Goal: Task Accomplishment & Management: Use online tool/utility

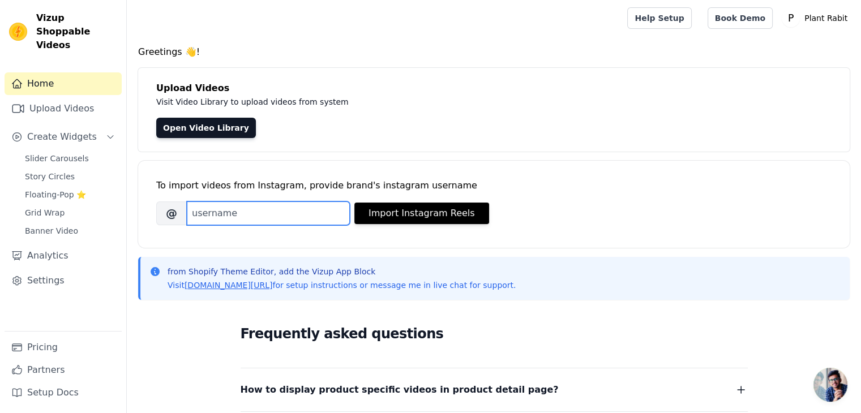
click at [250, 215] on input "Brand's Instagram Username" at bounding box center [268, 213] width 163 height 24
paste input "https://www.instagram.com/plantrabit/"
drag, startPoint x: 302, startPoint y: 214, endPoint x: 140, endPoint y: 211, distance: 161.9
click at [140, 211] on div "To import videos from Instagram, provide brand's instagram username Brand's Ins…" at bounding box center [493, 204] width 711 height 87
click at [247, 211] on input "plantrabit/" at bounding box center [268, 213] width 163 height 24
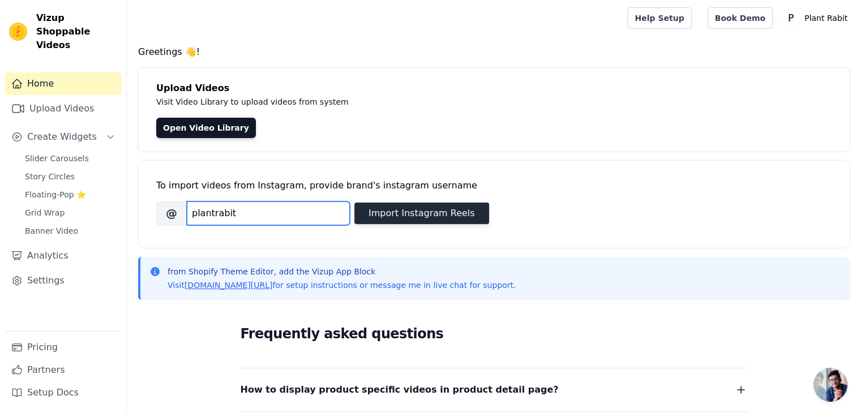
type input "plantrabit"
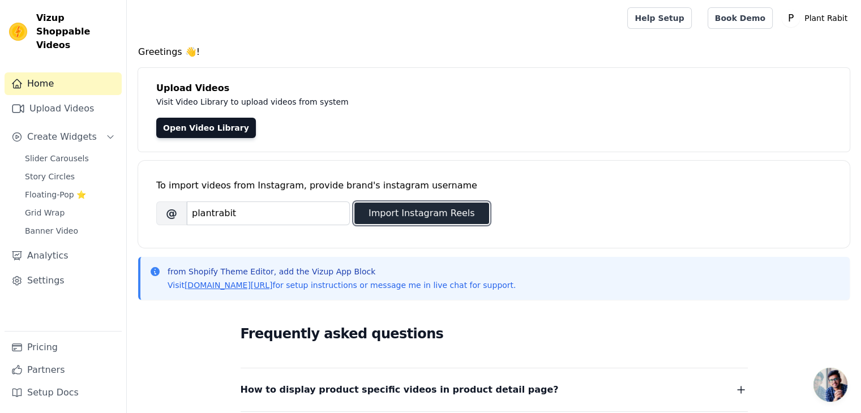
click at [397, 211] on button "Import Instagram Reels" at bounding box center [421, 214] width 135 height 22
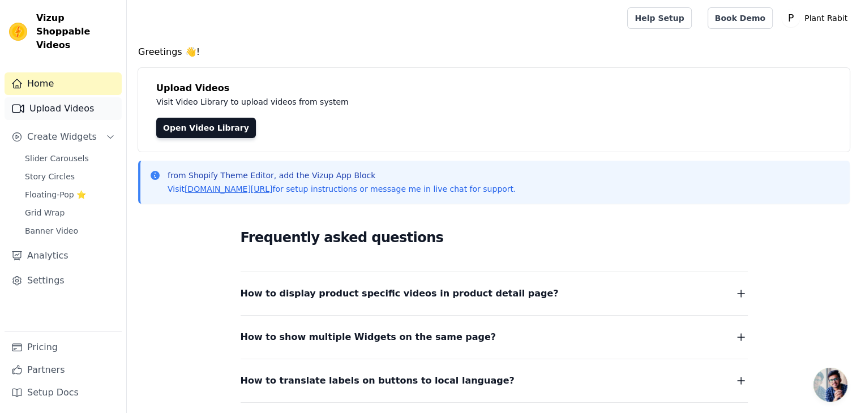
click at [68, 97] on link "Upload Videos" at bounding box center [63, 108] width 117 height 23
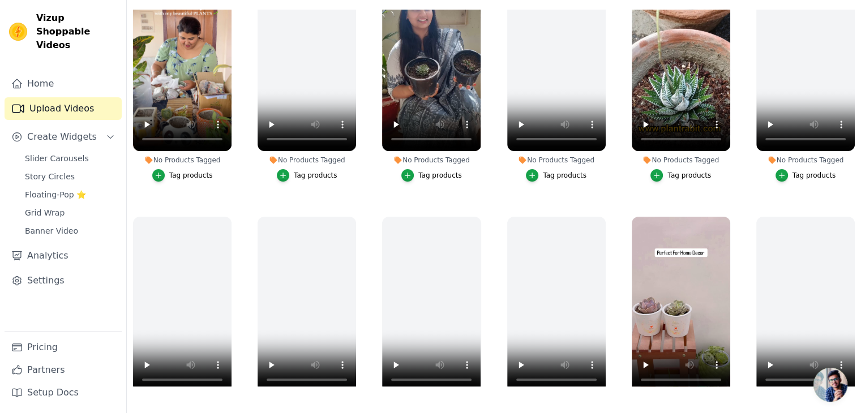
scroll to position [204, 0]
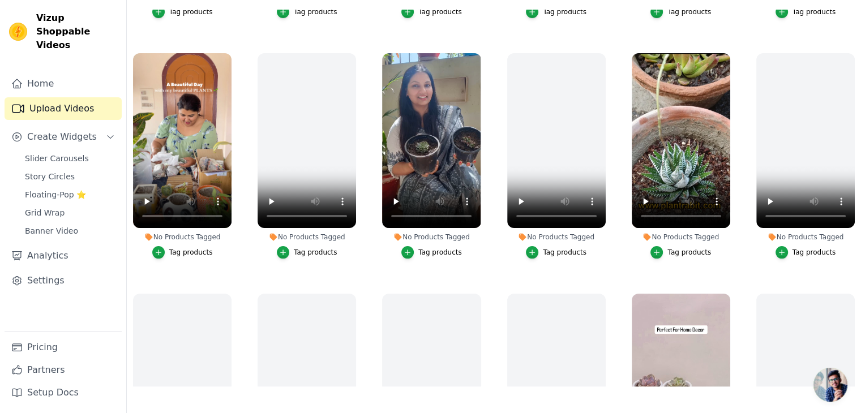
click at [174, 248] on div "Tag products" at bounding box center [191, 252] width 44 height 9
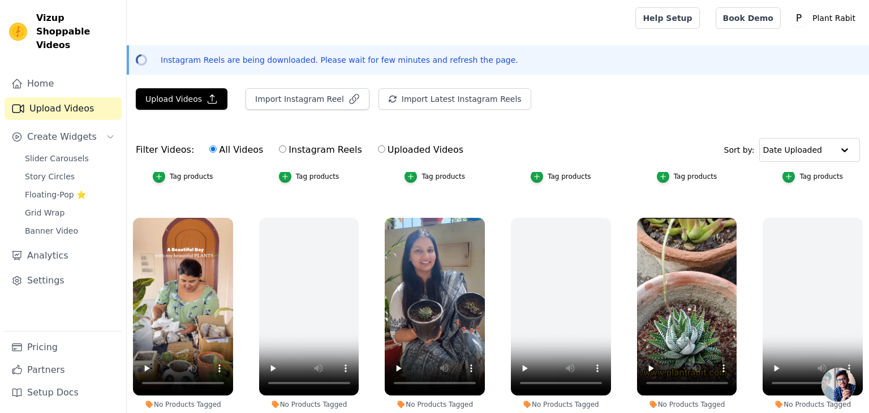
scroll to position [206, 0]
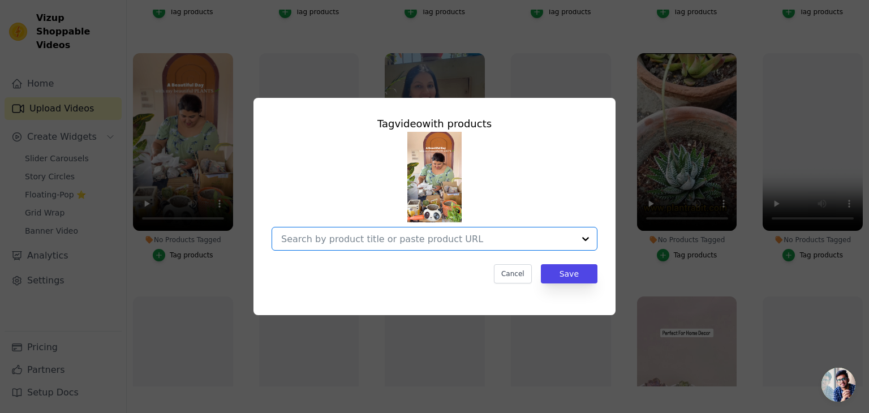
click at [358, 236] on input "No Products Tagged Tag video with products Option undefined, selected. Select i…" at bounding box center [427, 239] width 293 height 11
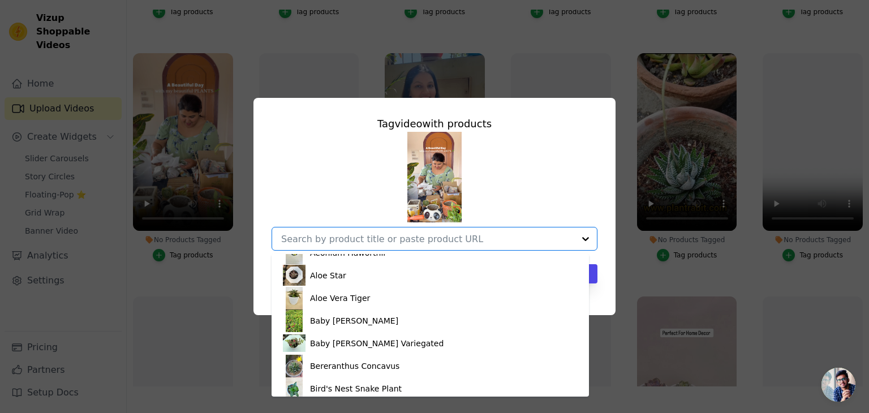
scroll to position [34, 0]
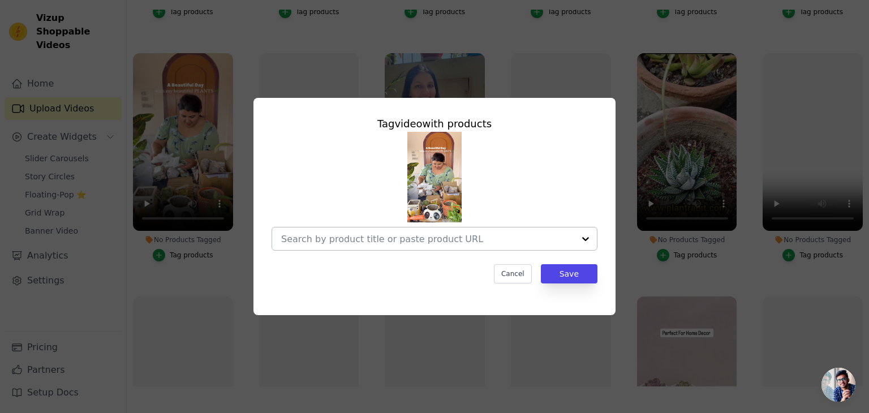
click at [492, 35] on div "Tag video with products Cancel Save" at bounding box center [434, 206] width 869 height 413
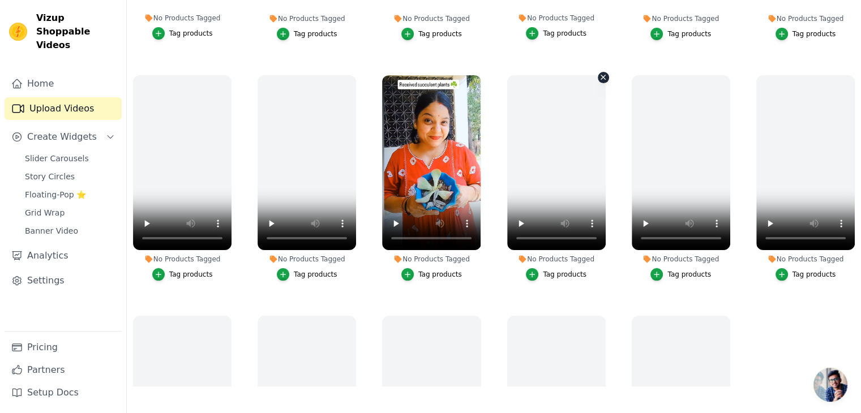
scroll to position [905, 0]
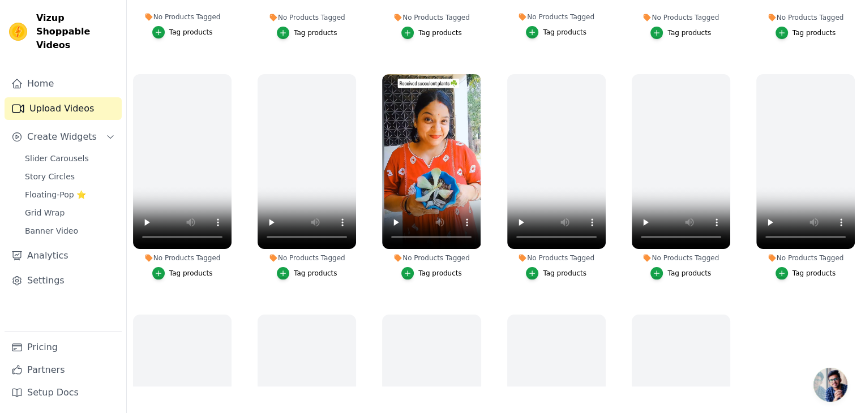
click at [444, 269] on div "Tag products" at bounding box center [440, 273] width 44 height 9
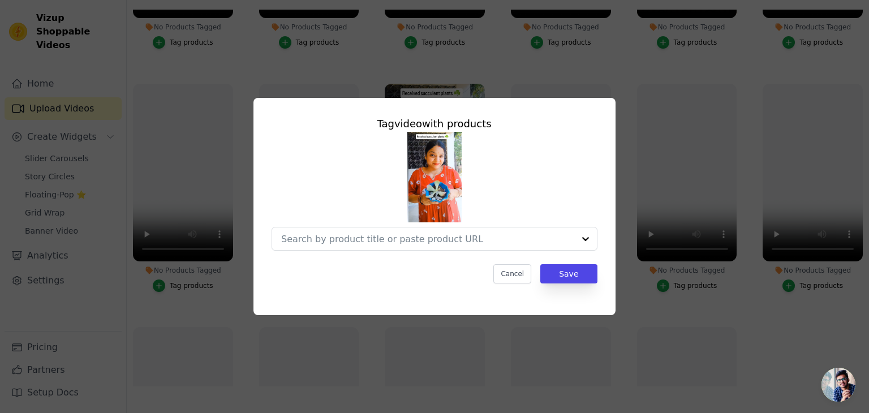
scroll to position [915, 0]
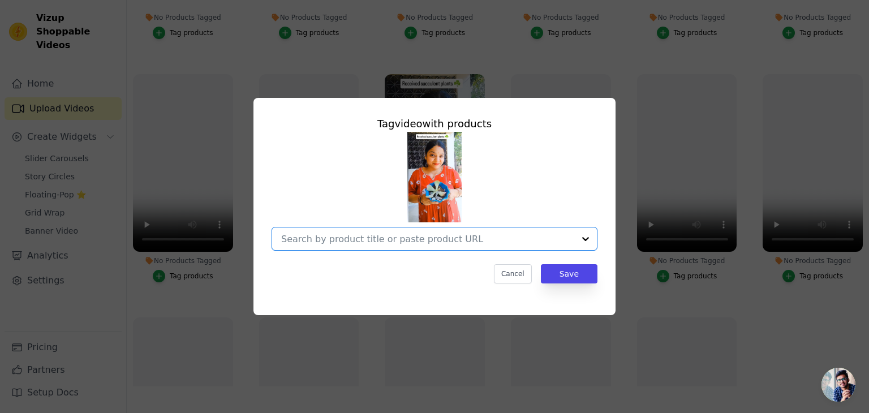
click at [386, 239] on input "No Products Tagged Tag video with products Option undefined, selected. Select i…" at bounding box center [427, 239] width 293 height 11
type input "s"
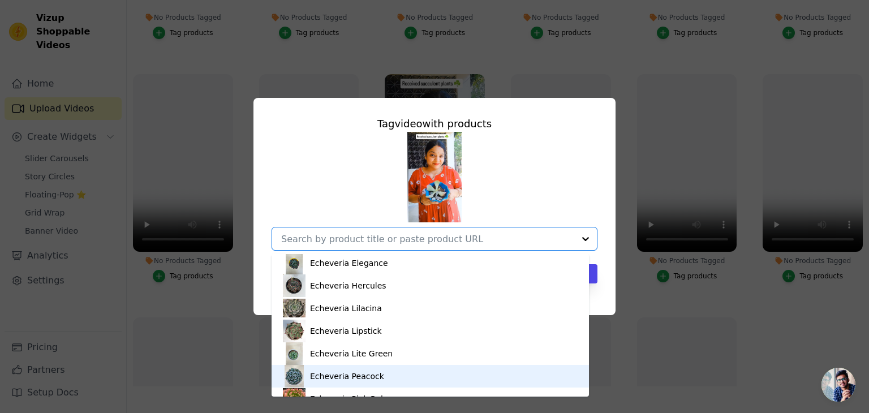
scroll to position [998, 0]
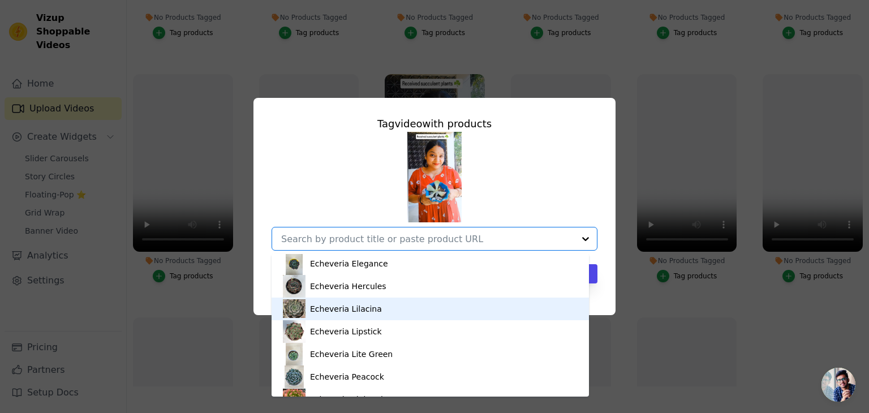
click at [355, 306] on div "Echeveria Lilacina" at bounding box center [346, 308] width 72 height 11
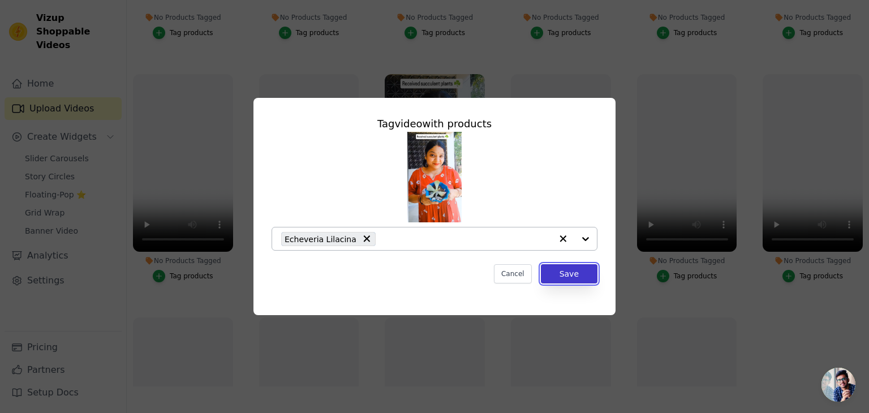
click at [565, 273] on button "Save" at bounding box center [569, 273] width 57 height 19
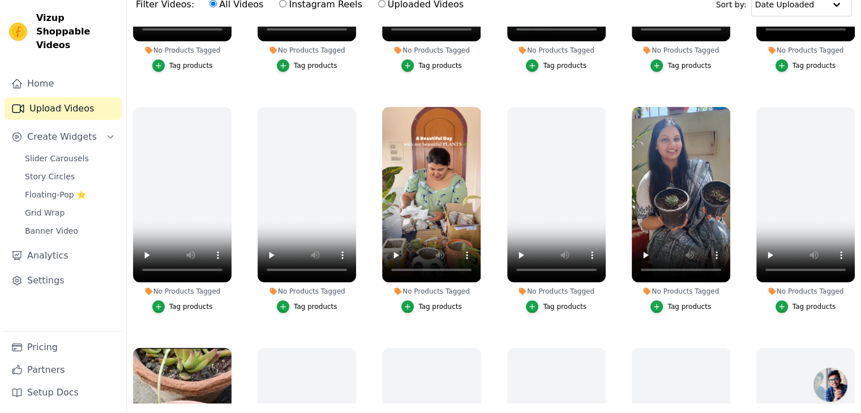
scroll to position [407, 0]
click at [432, 195] on video at bounding box center [431, 194] width 98 height 175
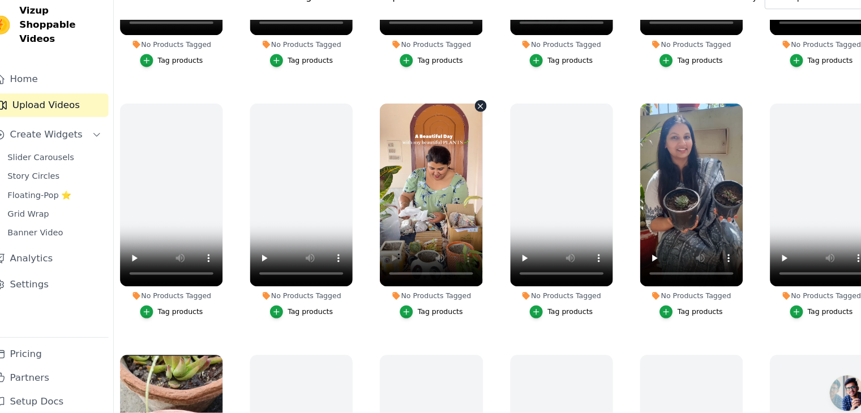
scroll to position [145, 0]
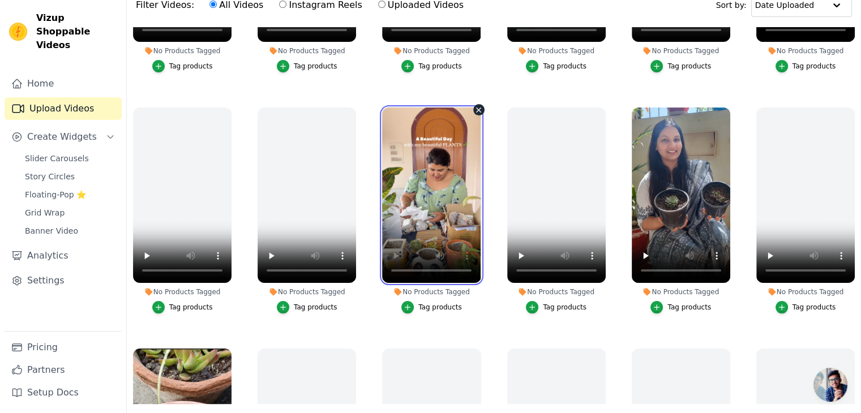
click at [435, 190] on video at bounding box center [431, 195] width 98 height 175
drag, startPoint x: 680, startPoint y: 301, endPoint x: 668, endPoint y: 297, distance: 13.1
click at [668, 301] on button "Tag products" at bounding box center [680, 307] width 61 height 12
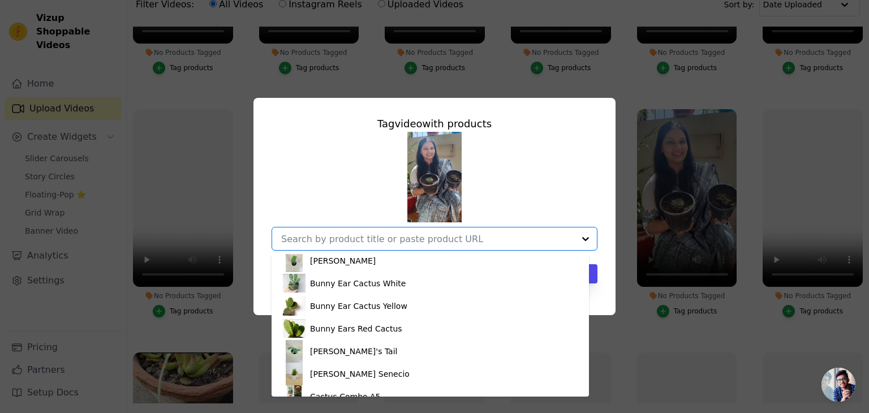
scroll to position [190, 0]
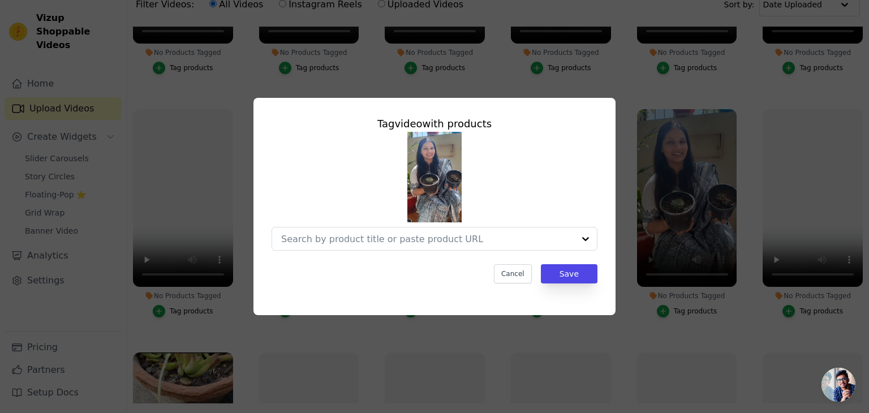
drag, startPoint x: 469, startPoint y: 235, endPoint x: 346, endPoint y: 189, distance: 131.1
click at [346, 189] on div at bounding box center [435, 191] width 326 height 119
click at [436, 244] on input "No Products Tagged Tag video with products Option undefined, selected. Select i…" at bounding box center [427, 239] width 293 height 11
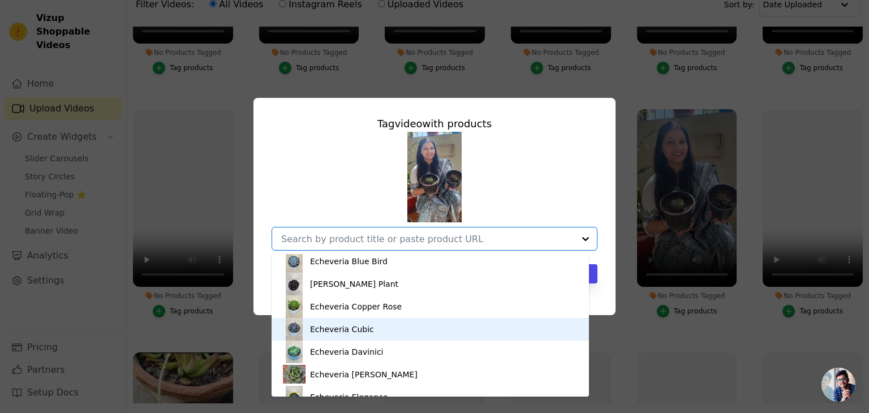
scroll to position [860, 0]
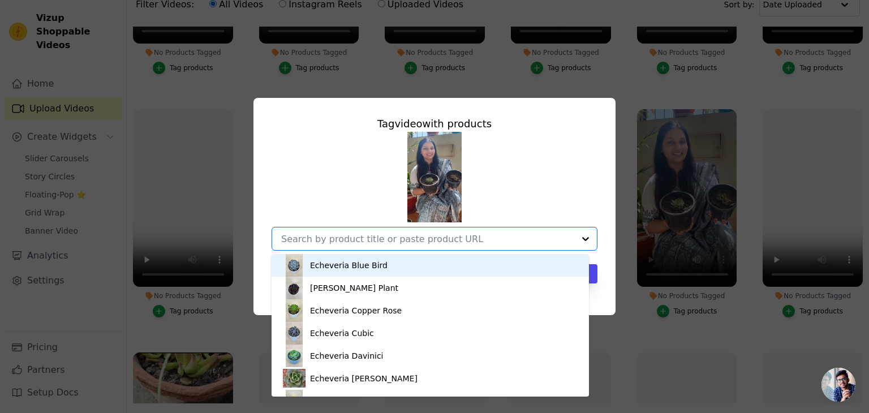
click at [368, 269] on div "Echeveria Blue Bird" at bounding box center [349, 265] width 78 height 11
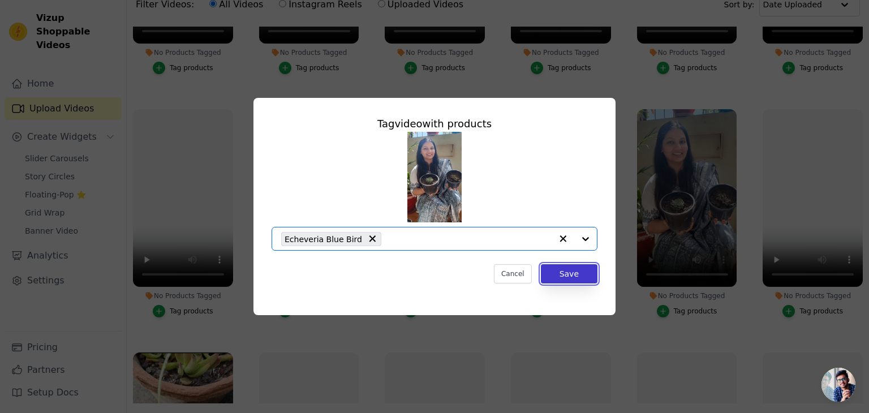
click at [576, 269] on button "Save" at bounding box center [569, 273] width 57 height 19
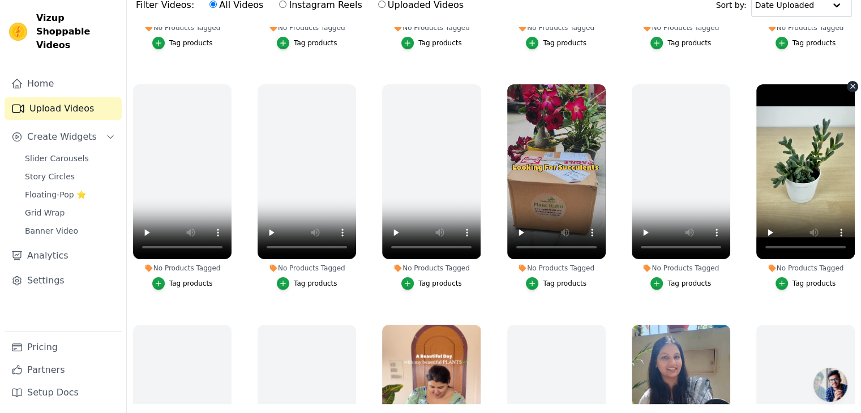
scroll to position [191, 0]
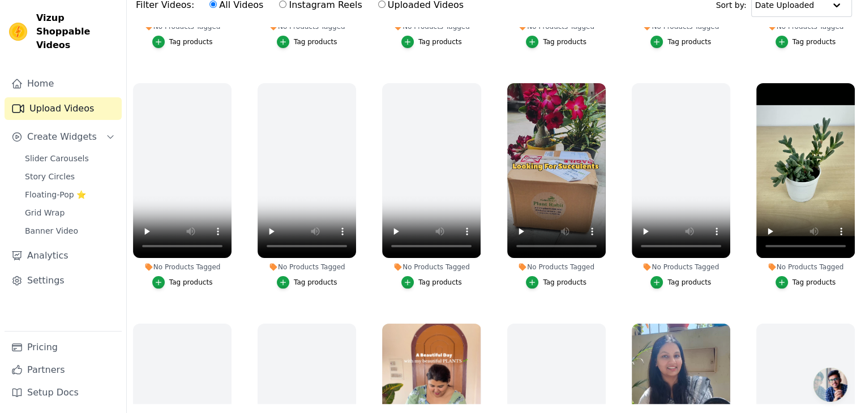
click at [550, 278] on div "Tag products" at bounding box center [565, 282] width 44 height 9
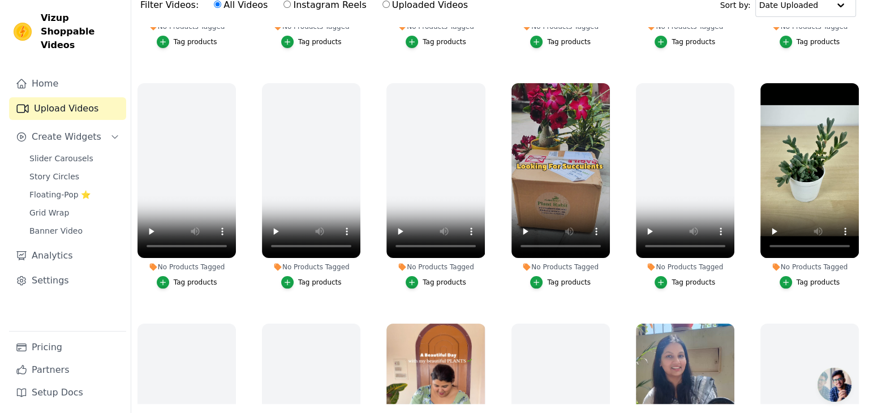
scroll to position [194, 0]
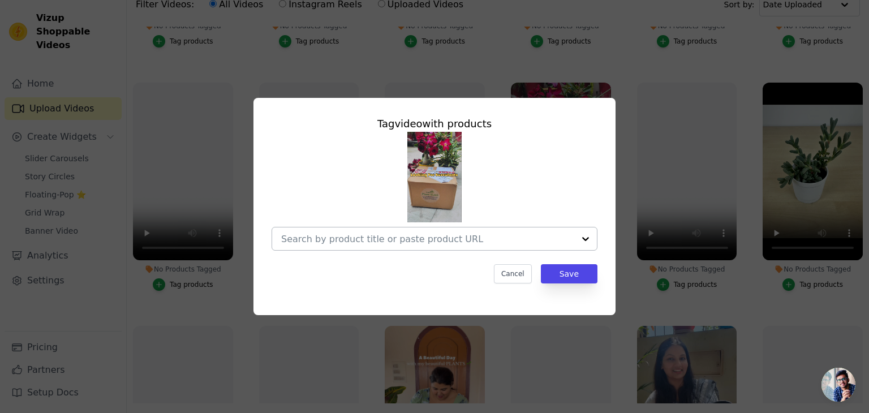
click at [451, 245] on div at bounding box center [427, 239] width 293 height 23
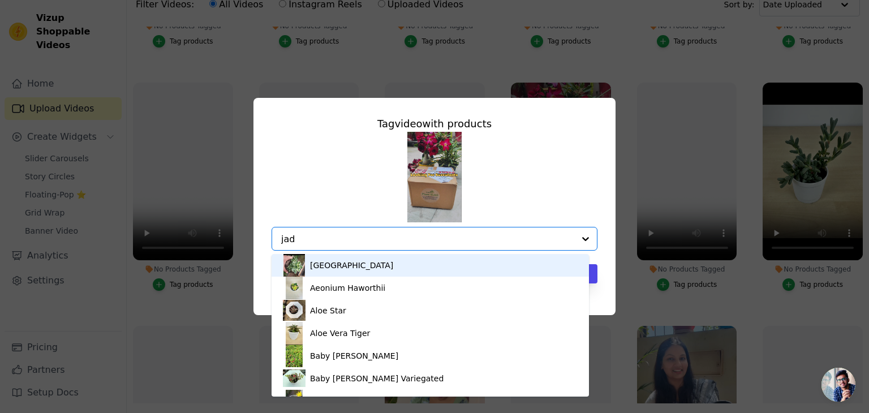
type input "jade"
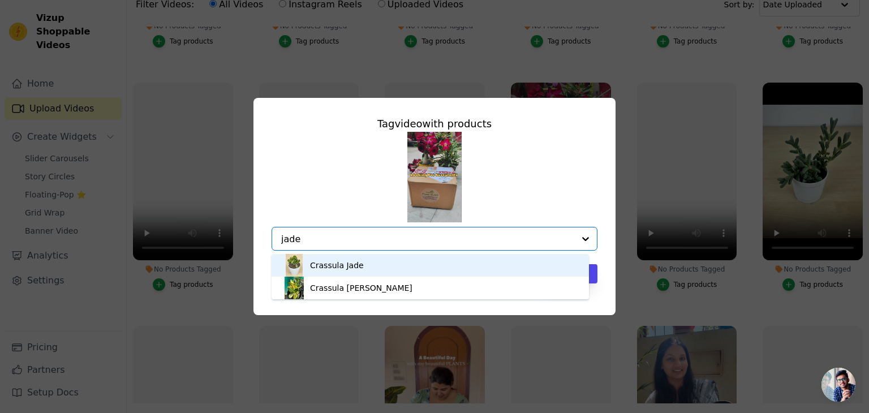
click at [380, 271] on div "Crassula Jade" at bounding box center [430, 265] width 295 height 23
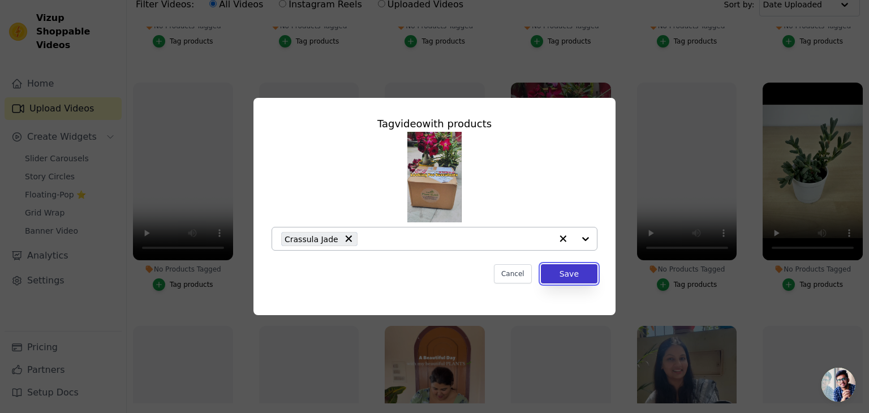
click at [571, 277] on button "Save" at bounding box center [569, 273] width 57 height 19
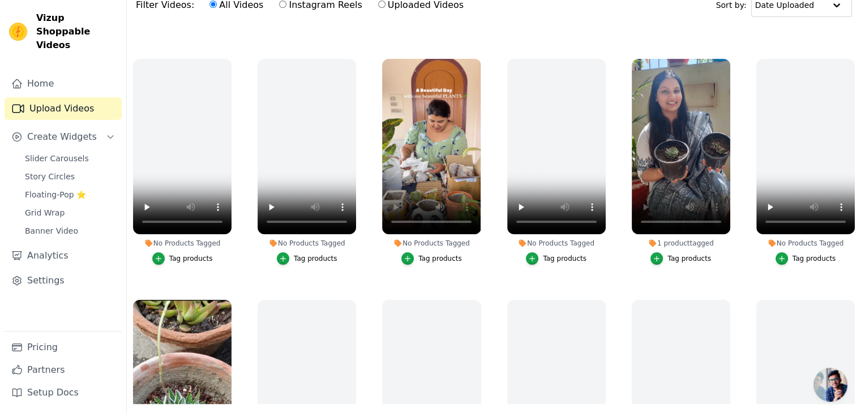
scroll to position [455, 0]
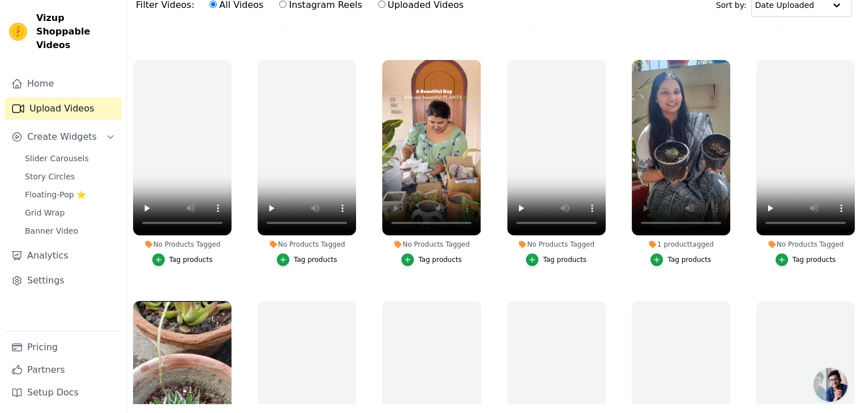
click at [675, 256] on div "Tag products" at bounding box center [689, 259] width 44 height 9
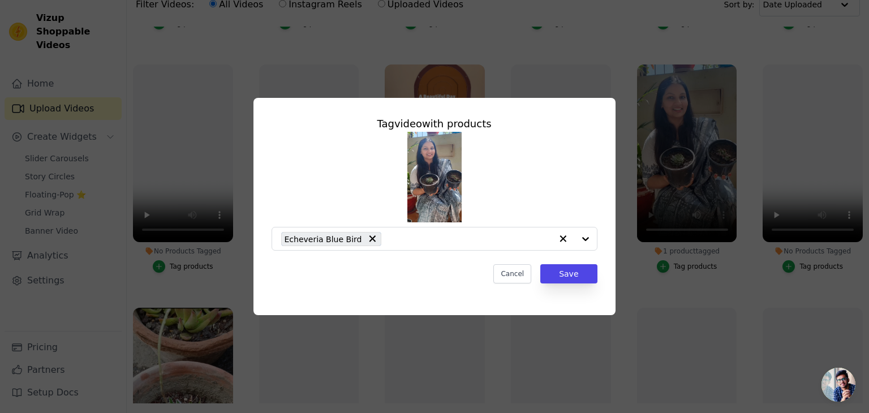
scroll to position [457, 0]
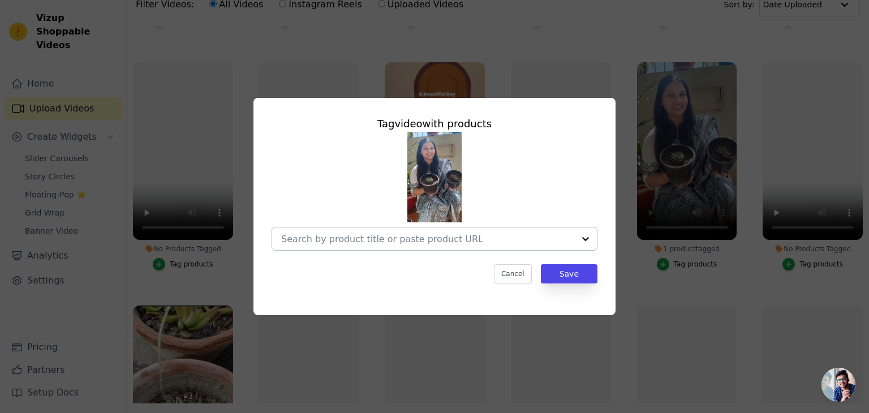
click at [445, 242] on input "1 product tagged Tag video with products Cancel Save Tag products" at bounding box center [427, 239] width 293 height 11
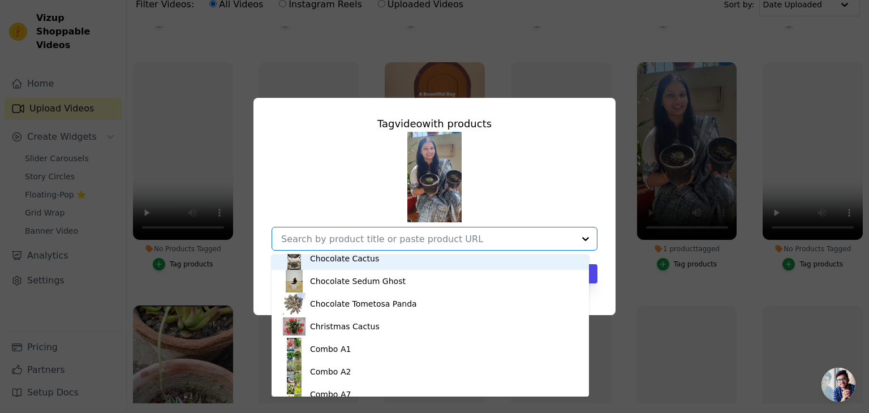
scroll to position [415, 0]
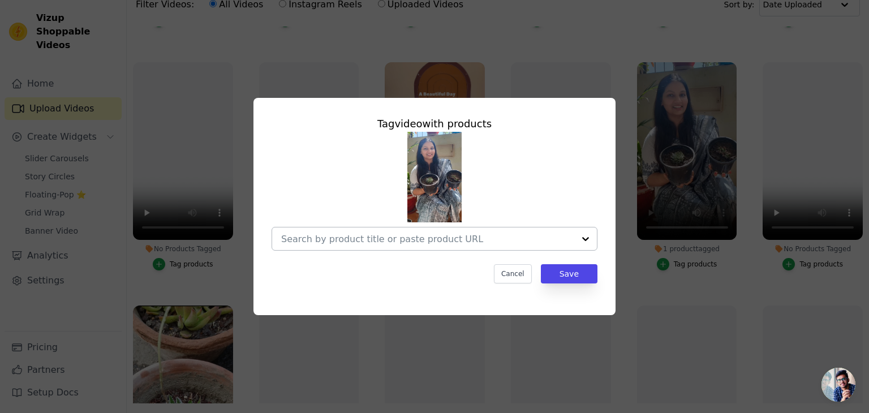
click at [353, 244] on input "1 product tagged Tag video with products Cancel Save Tag products" at bounding box center [427, 239] width 293 height 11
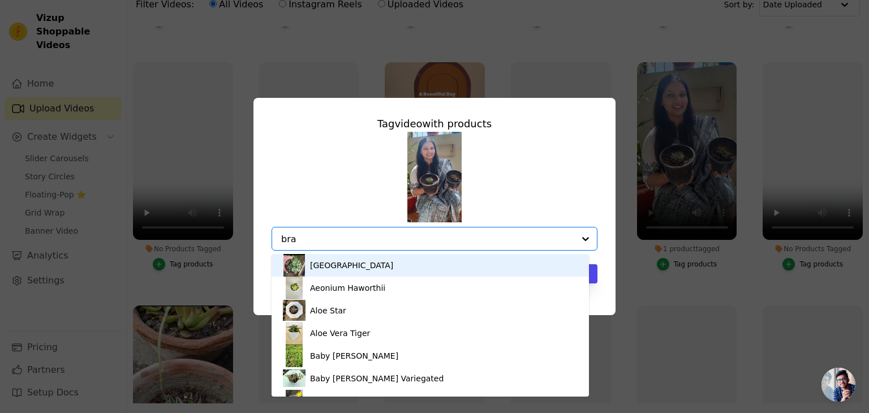
type input "brah"
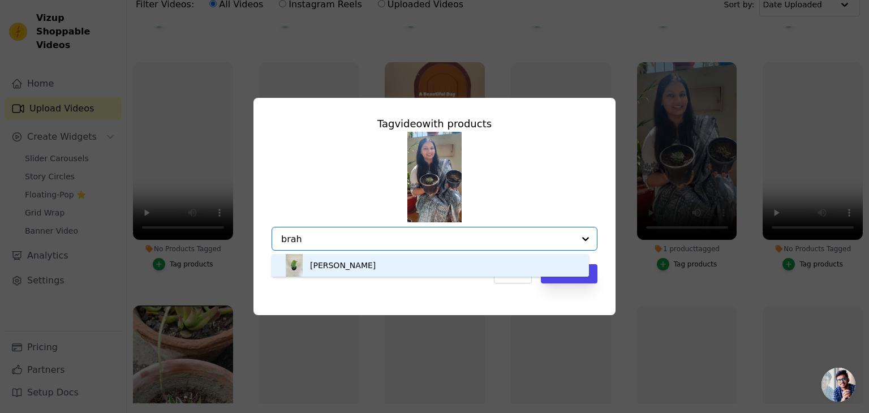
click at [325, 270] on div "[PERSON_NAME]" at bounding box center [343, 265] width 66 height 11
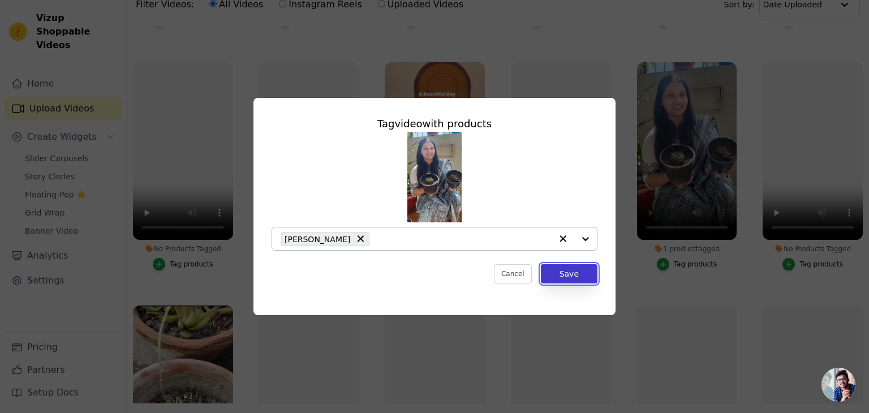
click at [558, 270] on button "Save" at bounding box center [569, 273] width 57 height 19
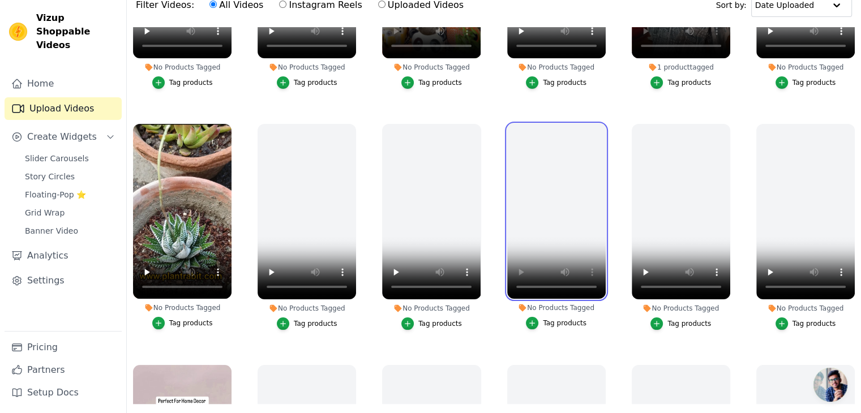
scroll to position [630, 0]
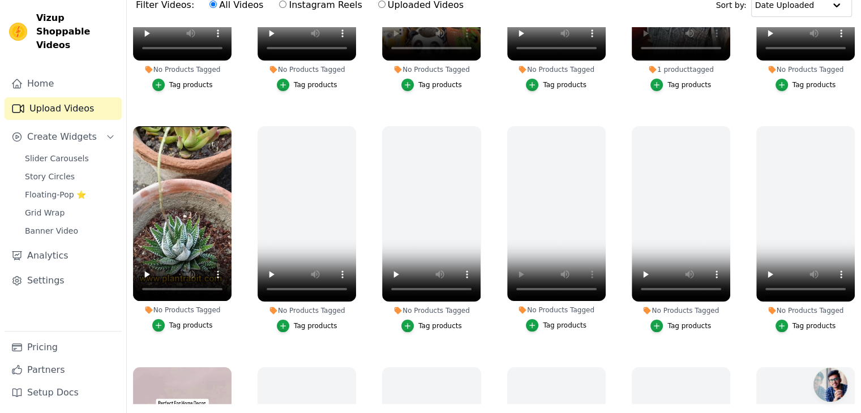
click at [188, 321] on div "Tag products" at bounding box center [191, 325] width 44 height 9
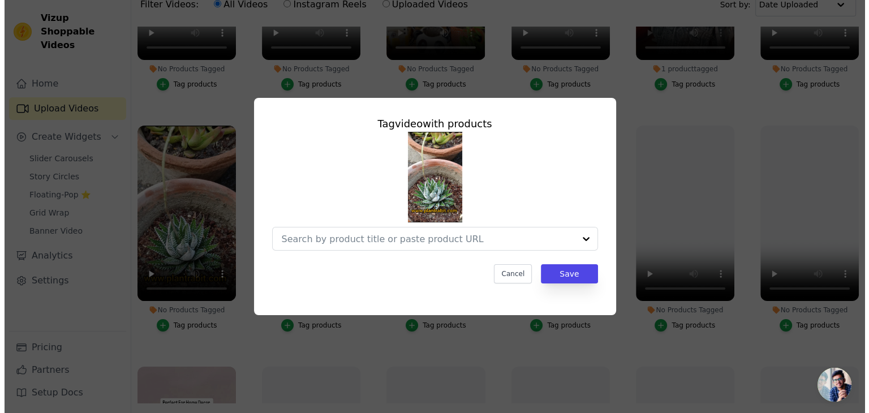
scroll to position [635, 0]
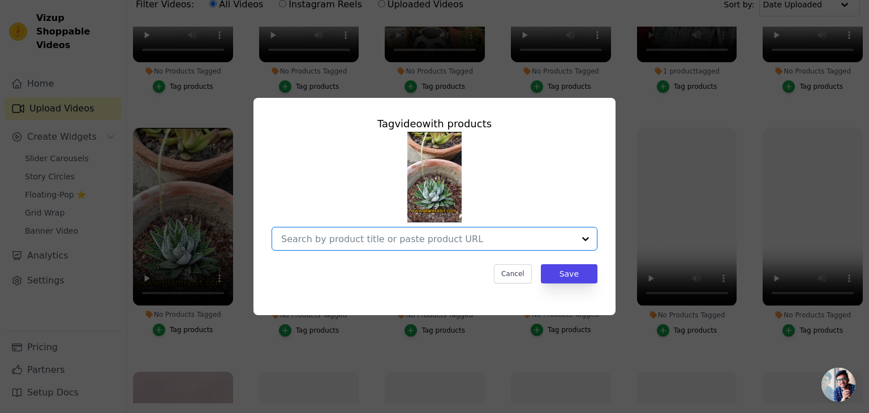
click at [394, 236] on input "No Products Tagged Tag video with products Option undefined, selected. Select i…" at bounding box center [427, 239] width 293 height 11
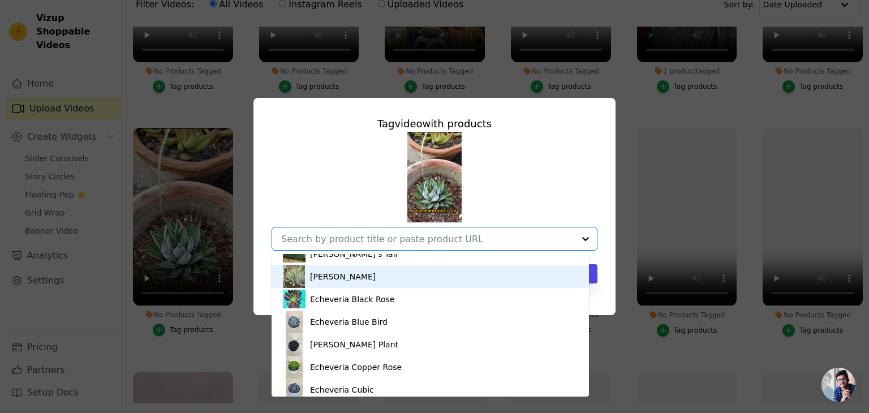
scroll to position [792, 0]
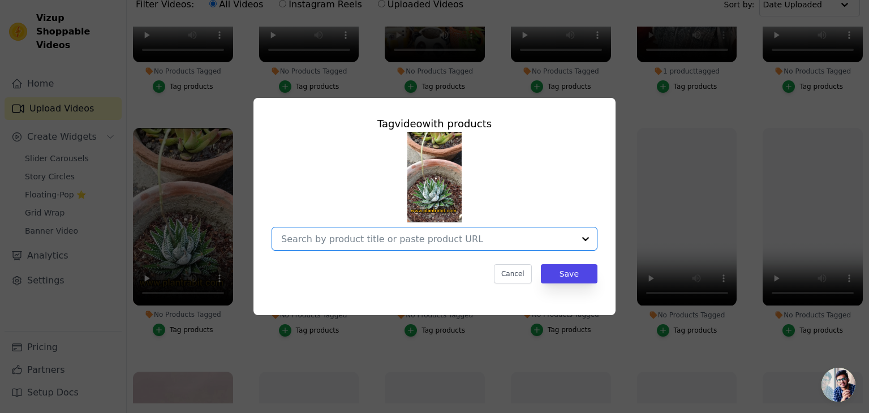
click at [319, 238] on input "No Products Tagged Tag video with products Option undefined, selected. Select i…" at bounding box center [427, 239] width 293 height 11
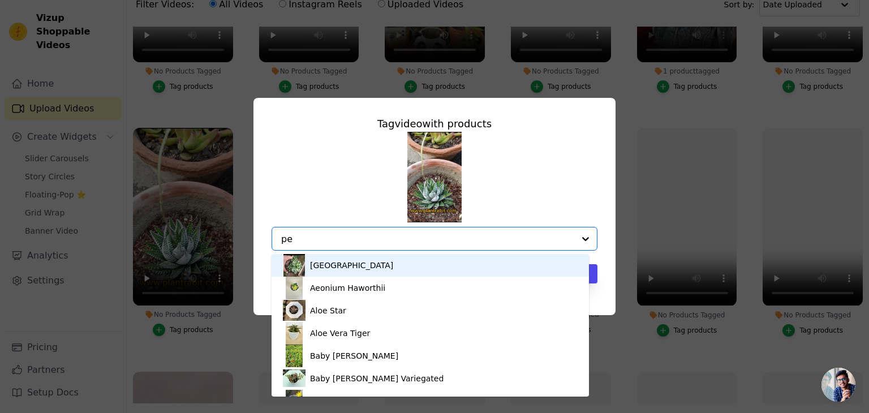
type input "pea"
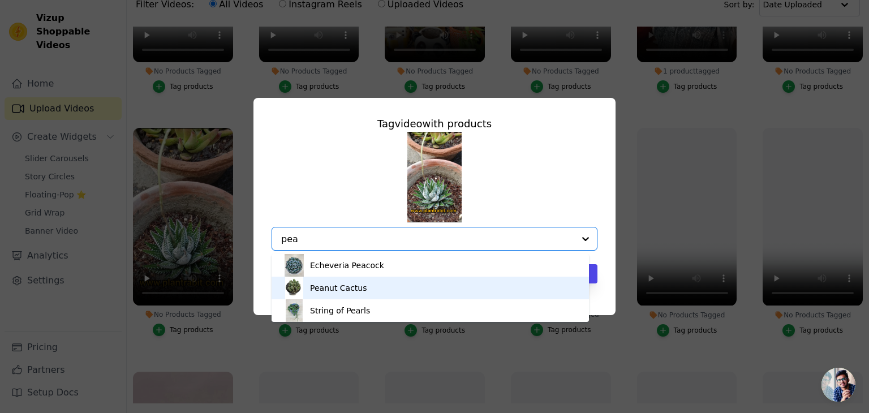
click at [332, 290] on div "Peanut Cactus" at bounding box center [338, 287] width 57 height 11
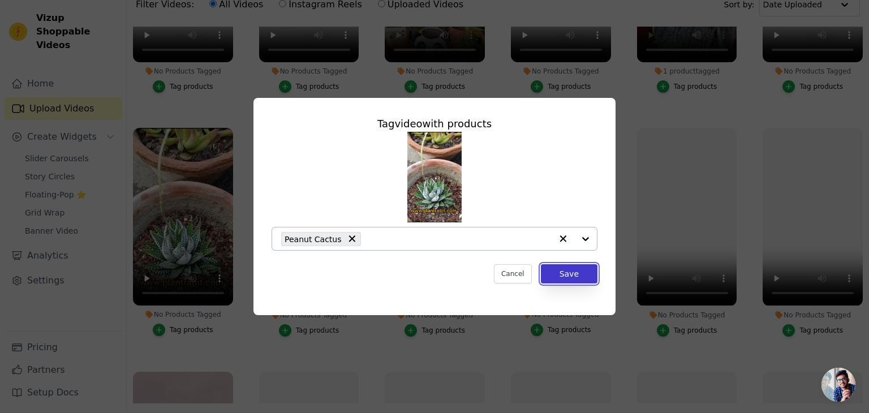
click at [563, 270] on button "Save" at bounding box center [569, 273] width 57 height 19
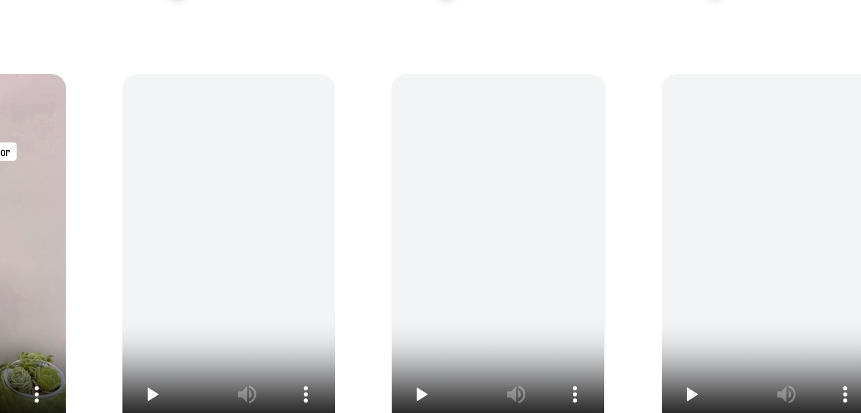
scroll to position [145, 0]
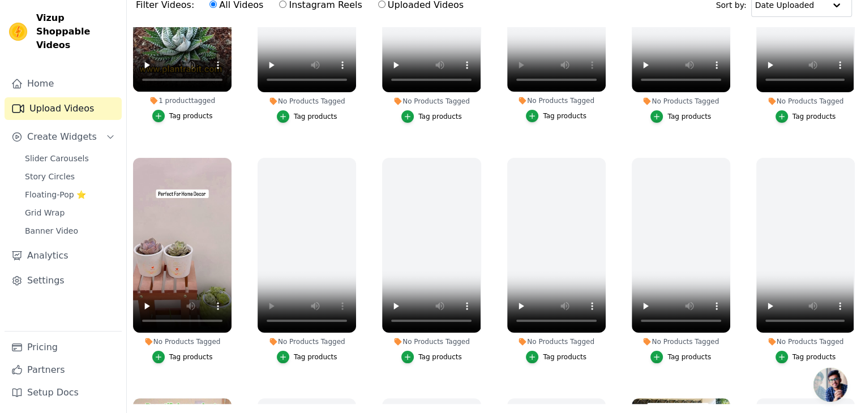
click at [184, 353] on div "Tag products" at bounding box center [191, 357] width 44 height 9
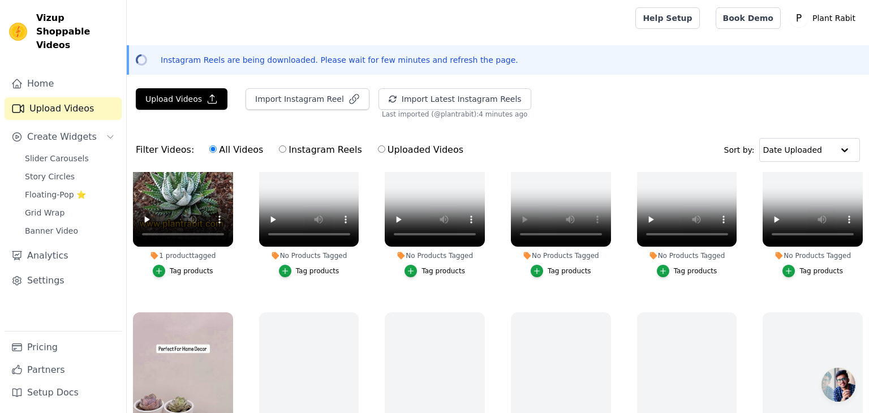
scroll to position [847, 0]
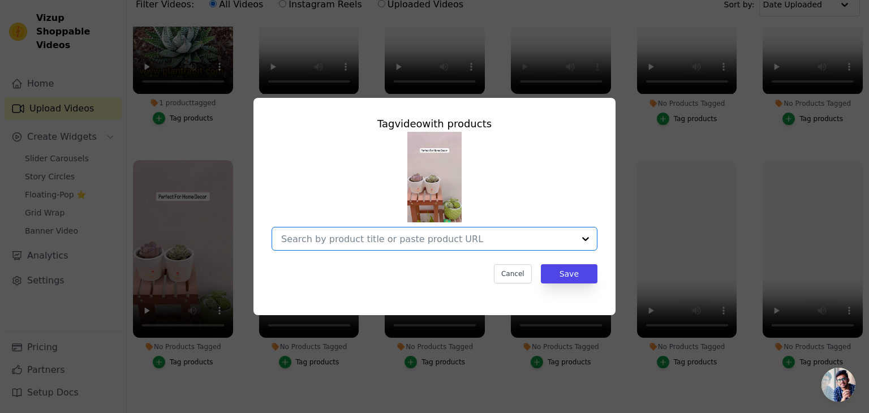
click at [393, 234] on input "No Products Tagged Tag video with products Option undefined, selected. Select i…" at bounding box center [427, 239] width 293 height 11
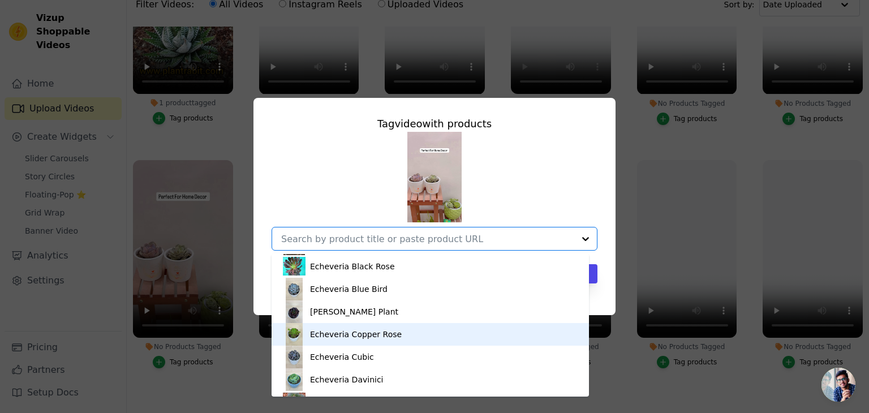
scroll to position [831, 0]
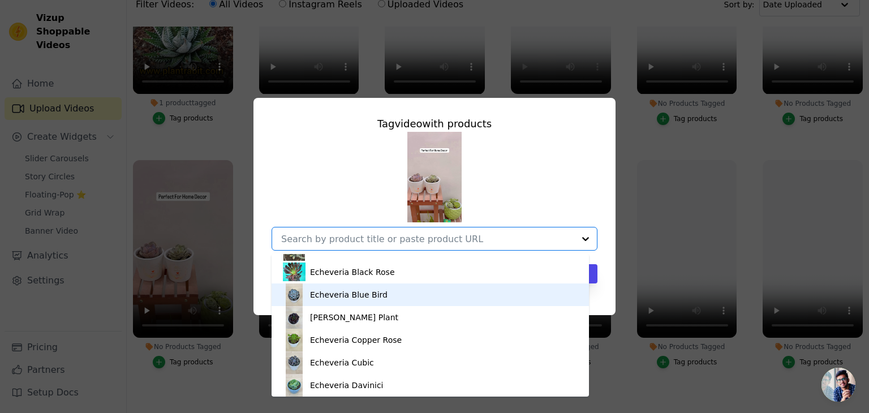
click at [324, 303] on div "Echeveria Blue Bird" at bounding box center [430, 295] width 295 height 23
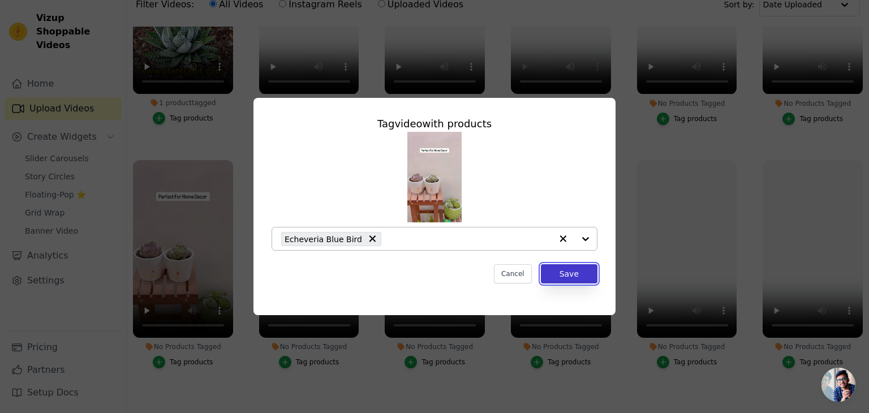
click at [581, 269] on button "Save" at bounding box center [569, 273] width 57 height 19
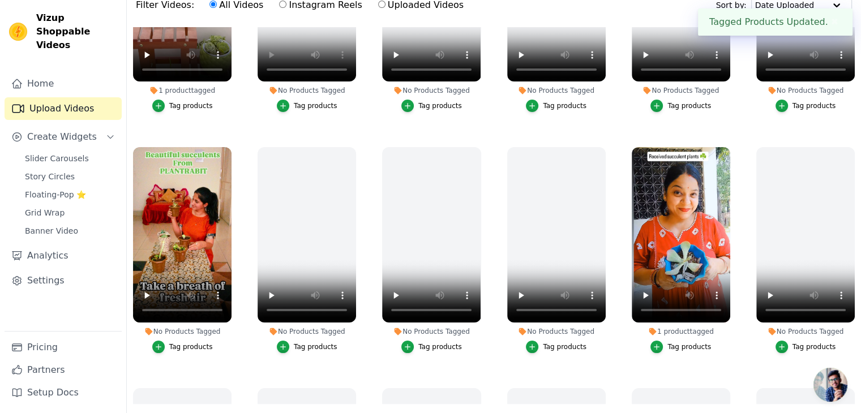
scroll to position [1092, 0]
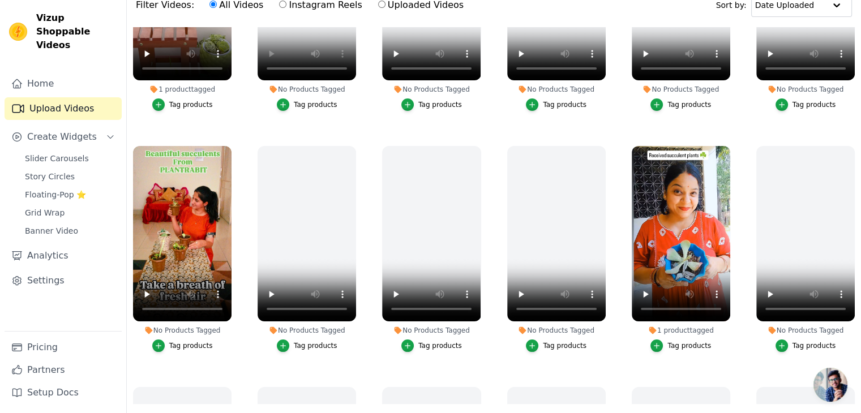
click at [675, 341] on div "Tag products" at bounding box center [689, 345] width 44 height 9
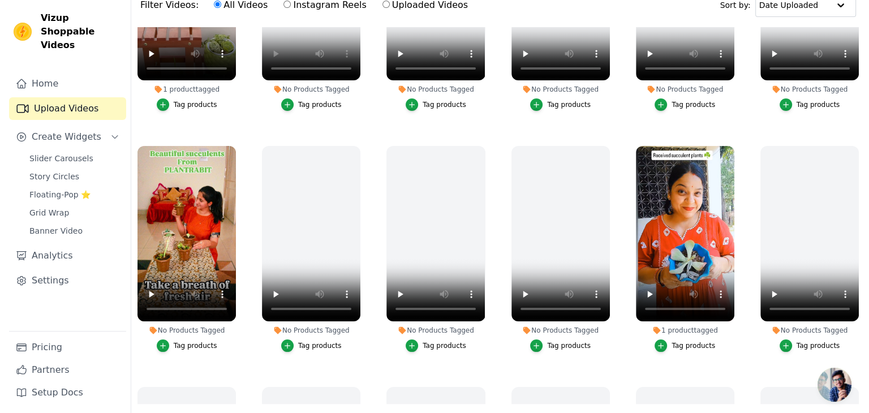
scroll to position [1102, 0]
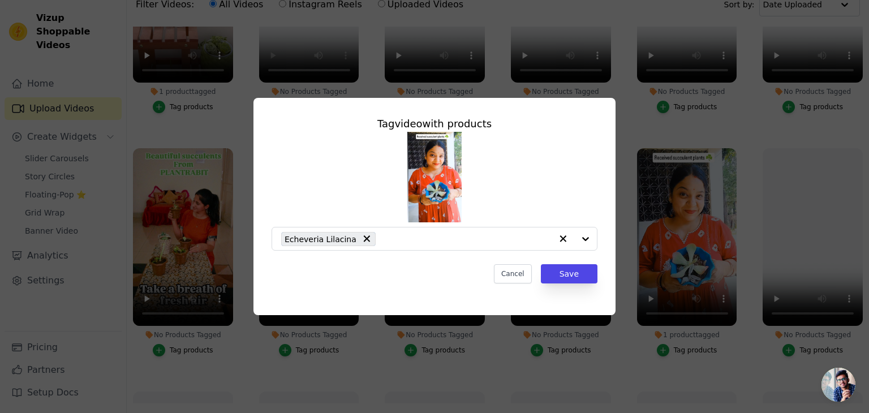
click at [233, 246] on div "Tag video with products Echeveria Lilacina Cancel Save" at bounding box center [434, 207] width 833 height 254
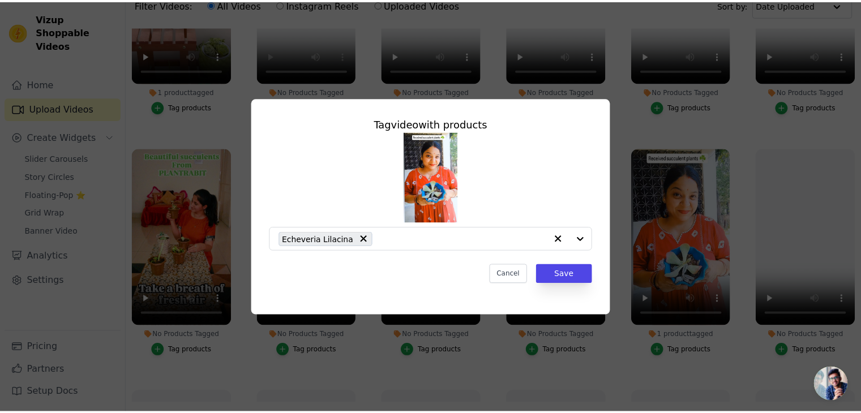
scroll to position [1092, 0]
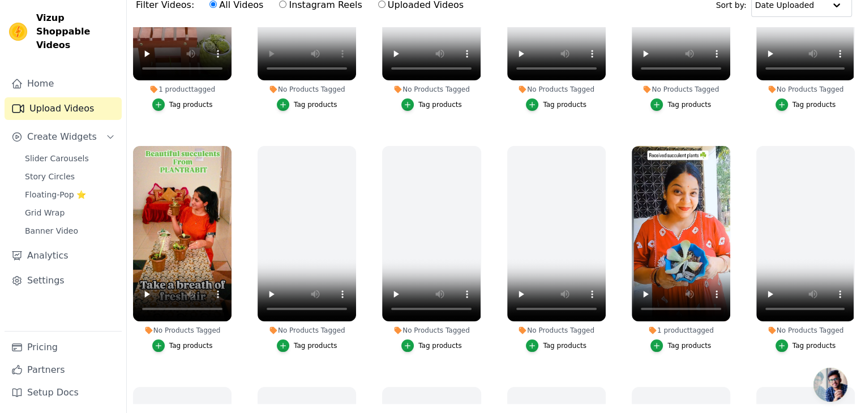
click at [191, 341] on div "Tag products" at bounding box center [191, 345] width 44 height 9
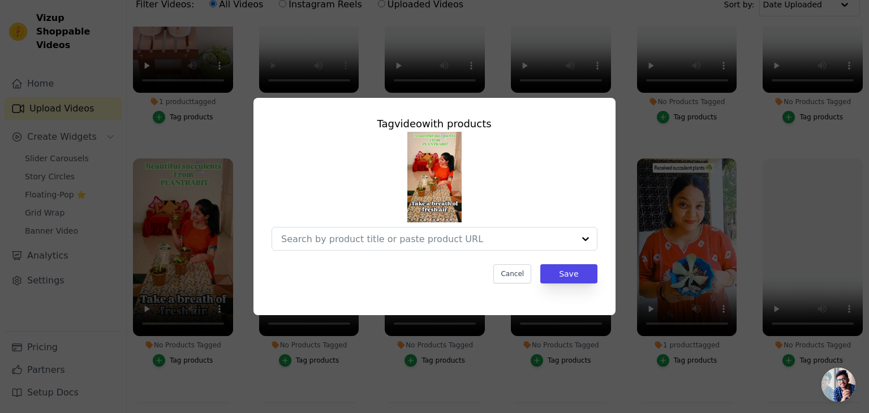
scroll to position [1102, 0]
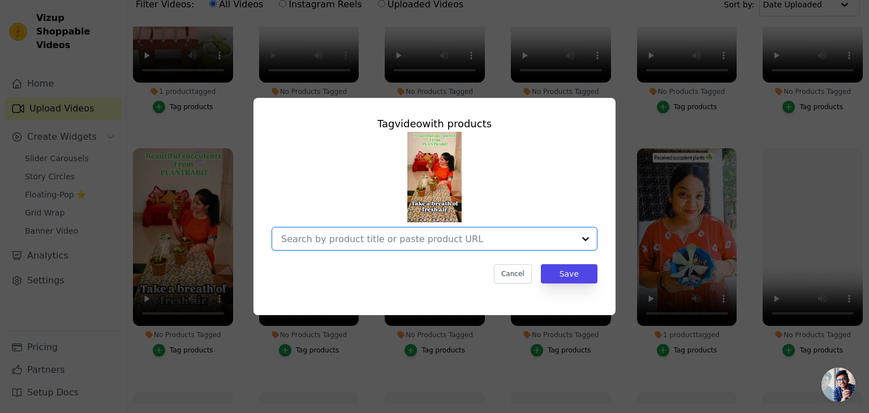
click at [397, 236] on input "No Products Tagged Tag video with products Option undefined, selected. Select i…" at bounding box center [427, 239] width 293 height 11
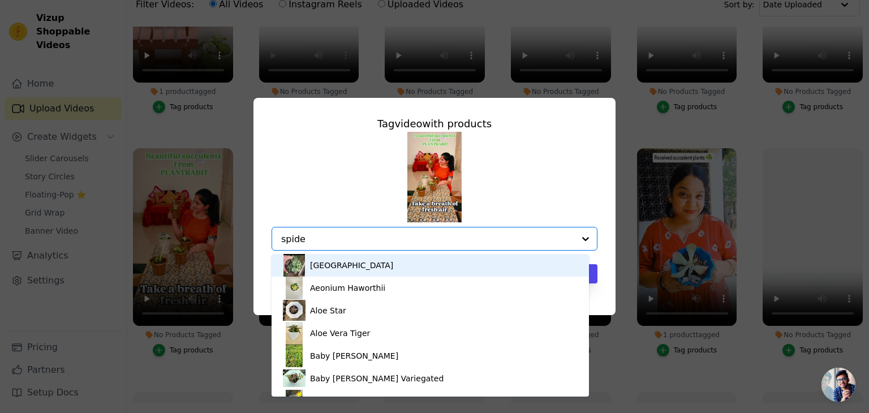
type input "spider"
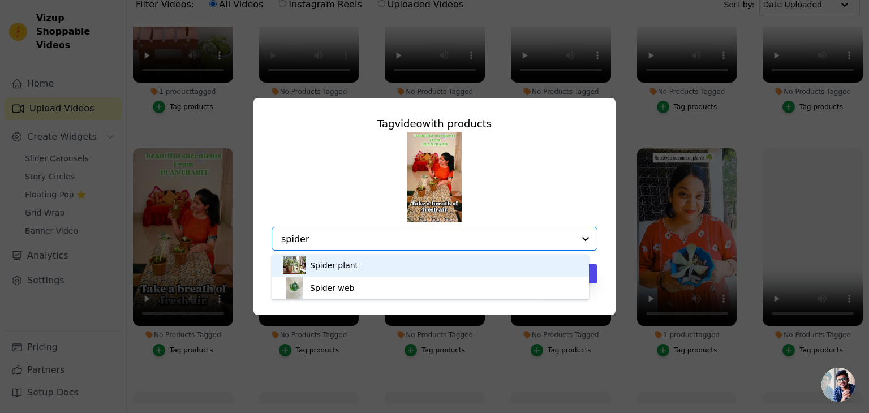
click at [335, 265] on div "Spider plant" at bounding box center [334, 265] width 48 height 11
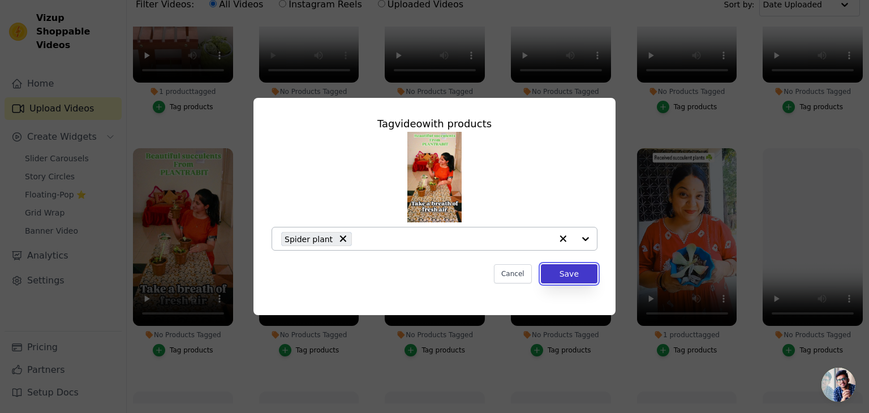
click at [589, 276] on button "Save" at bounding box center [569, 273] width 57 height 19
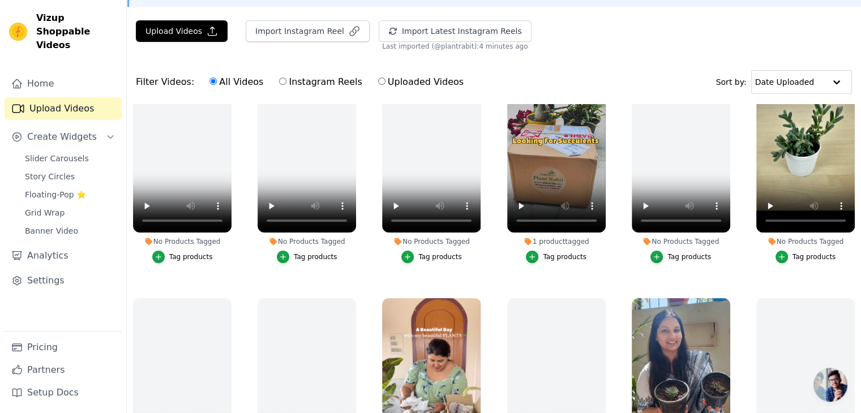
scroll to position [294, 0]
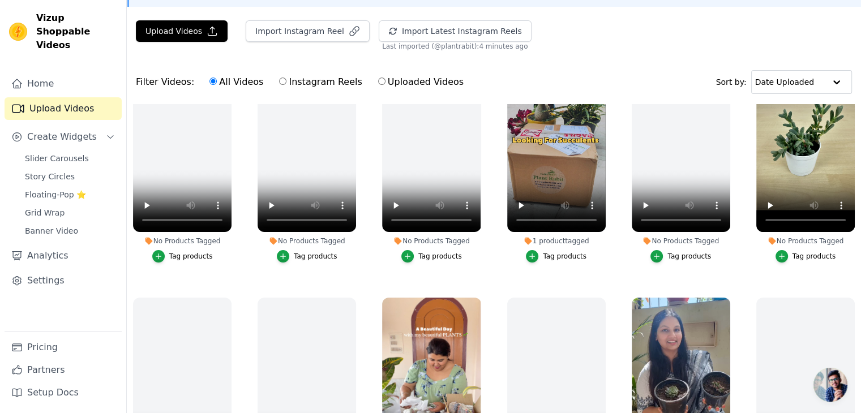
click at [801, 255] on div "Tag products" at bounding box center [814, 256] width 44 height 9
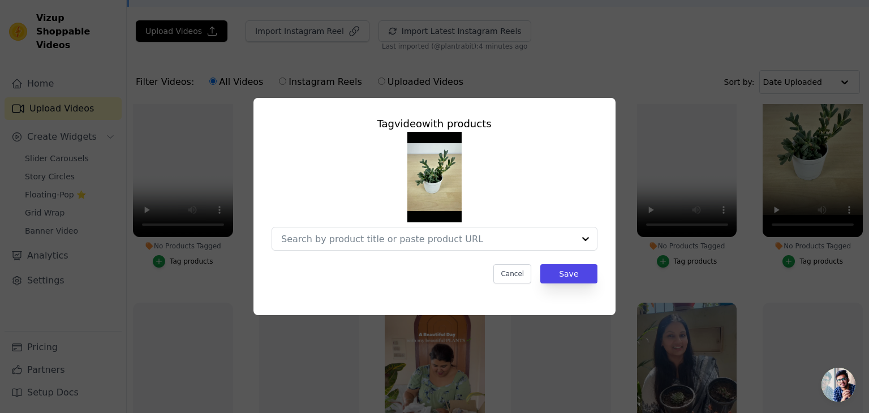
scroll to position [297, 0]
click at [471, 242] on input "No Products Tagged Tag video with products Cancel Save Tag products" at bounding box center [427, 239] width 293 height 11
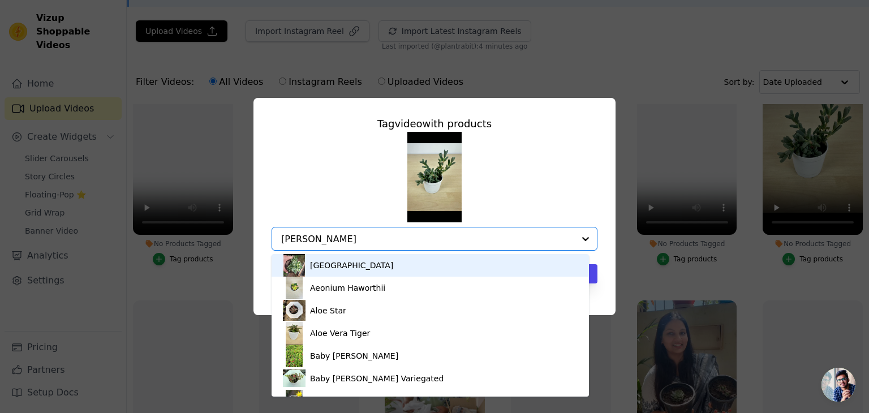
type input "burro"
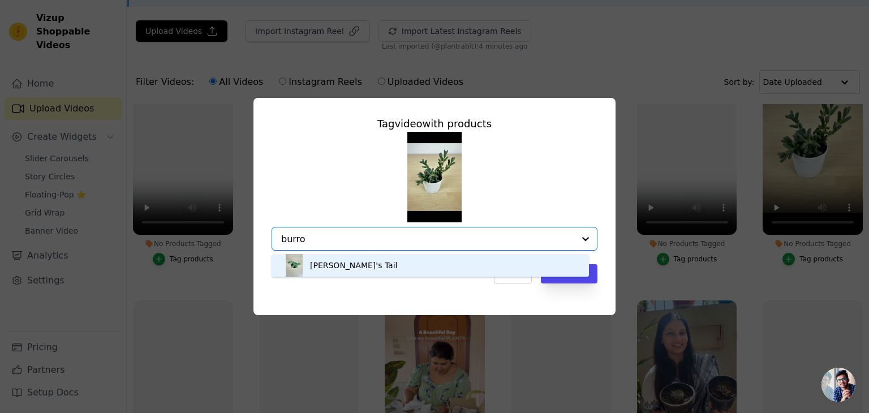
click at [371, 263] on div "[PERSON_NAME]'s Tail" at bounding box center [430, 265] width 295 height 23
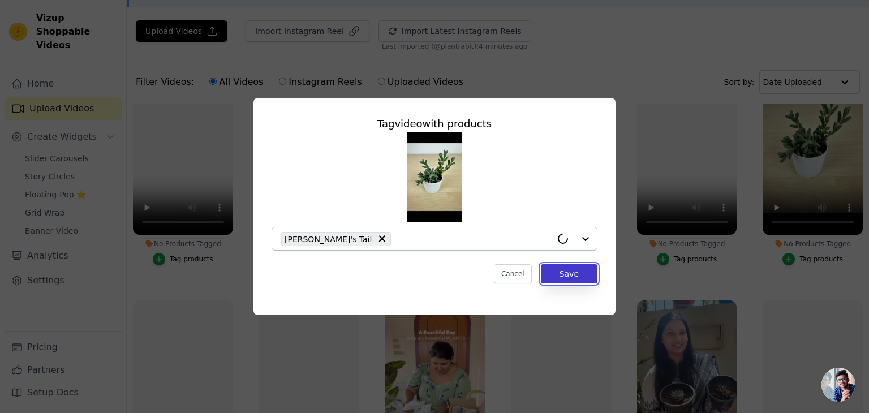
click at [569, 277] on button "Save" at bounding box center [569, 273] width 57 height 19
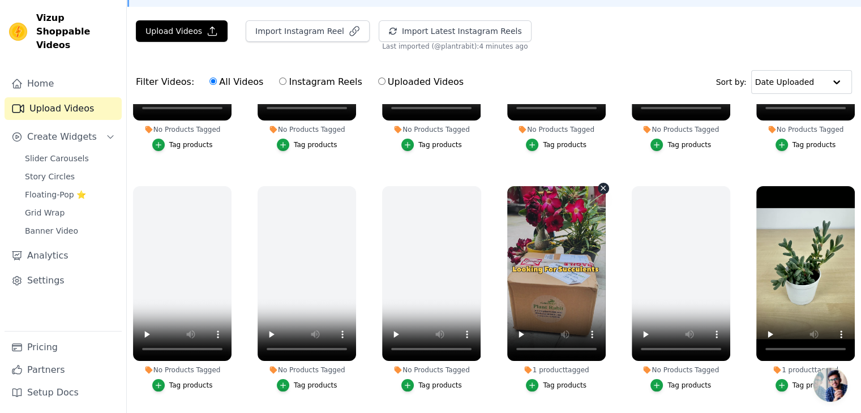
scroll to position [0, 0]
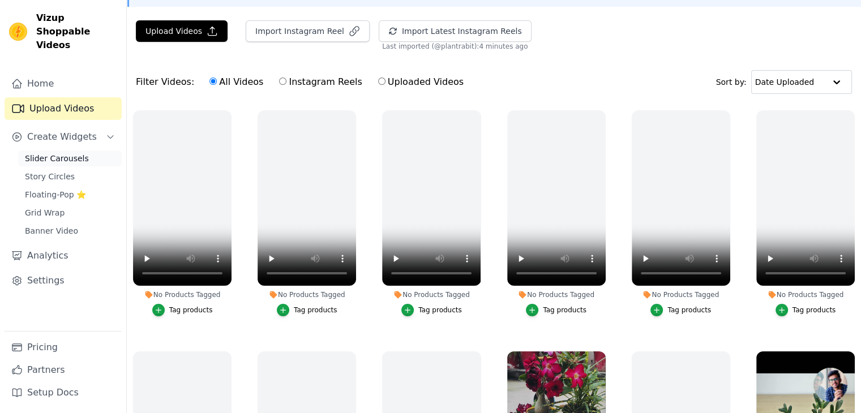
click at [59, 151] on link "Slider Carousels" at bounding box center [70, 159] width 104 height 16
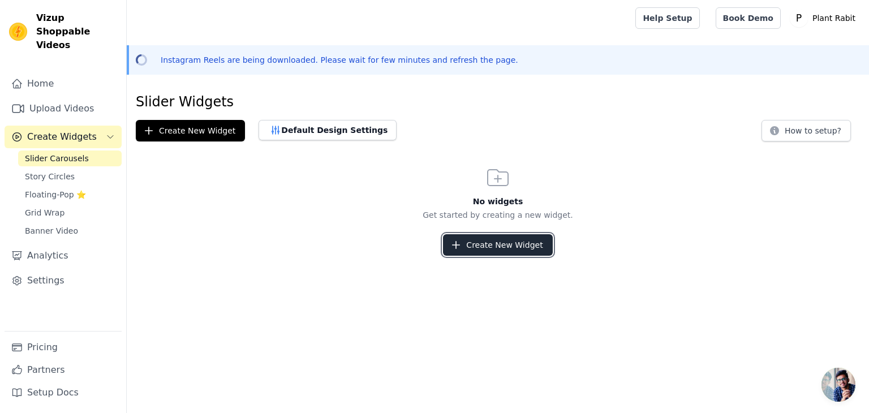
click at [479, 247] on button "Create New Widget" at bounding box center [497, 245] width 109 height 22
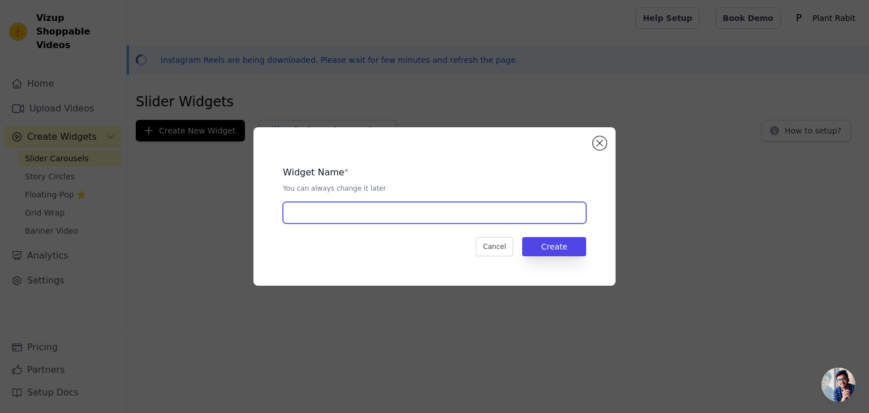
click at [377, 216] on input "text" at bounding box center [434, 213] width 303 height 22
type input "Homepage slider"
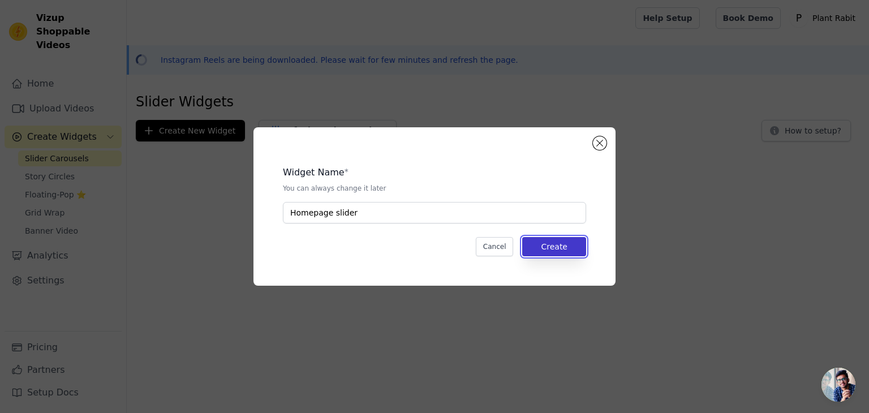
click at [553, 245] on button "Create" at bounding box center [554, 246] width 64 height 19
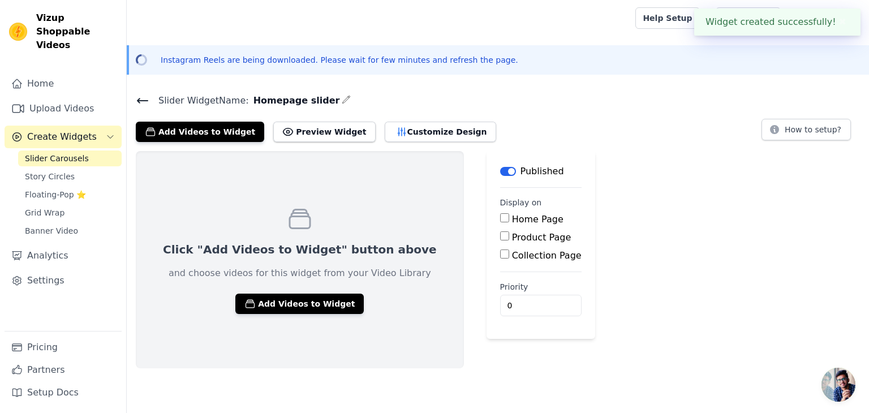
click at [500, 220] on input "Home Page" at bounding box center [504, 217] width 9 height 9
checkbox input "true"
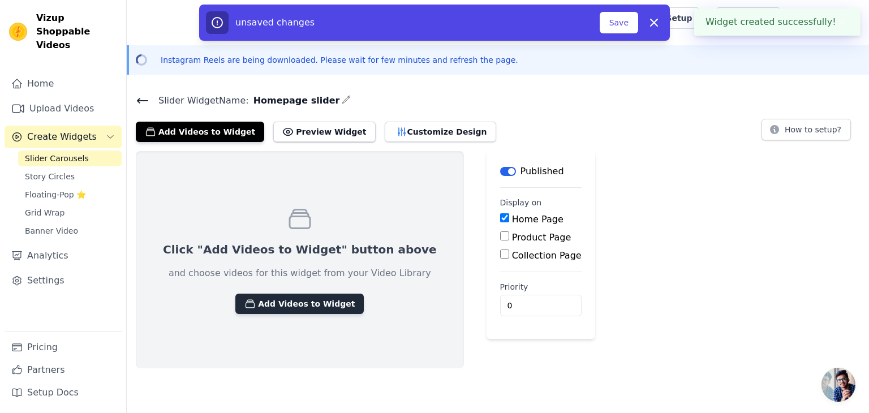
click at [276, 310] on button "Add Videos to Widget" at bounding box center [299, 304] width 128 height 20
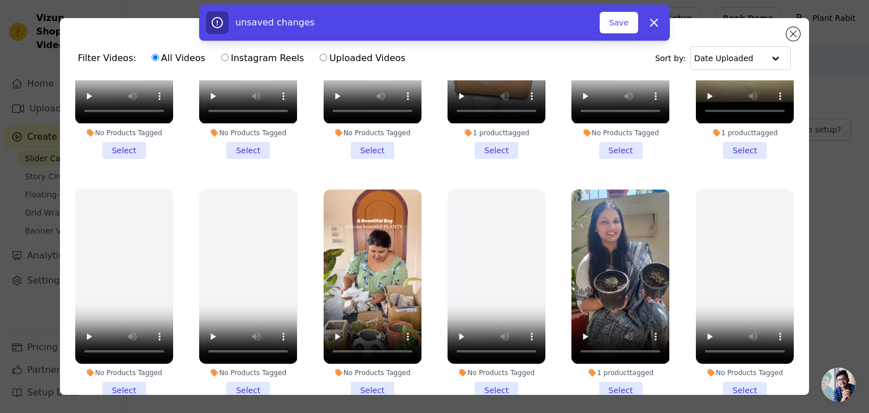
scroll to position [389, 0]
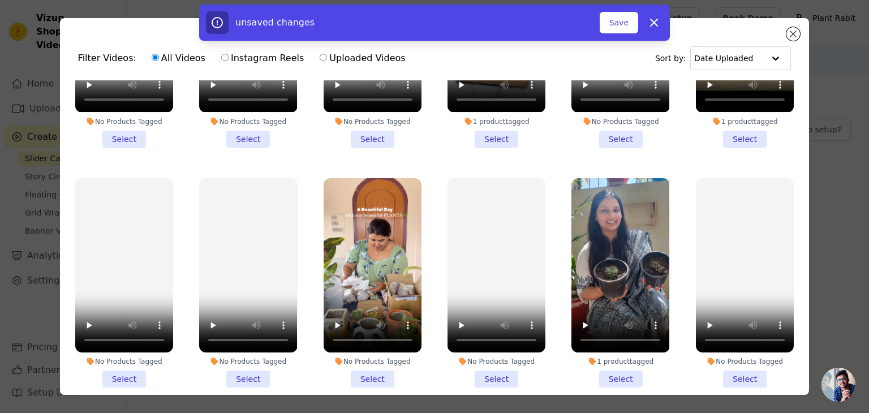
click at [609, 362] on li "1 product tagged Select" at bounding box center [621, 282] width 98 height 209
click at [0, 0] on input "1 product tagged Select" at bounding box center [0, 0] width 0 height 0
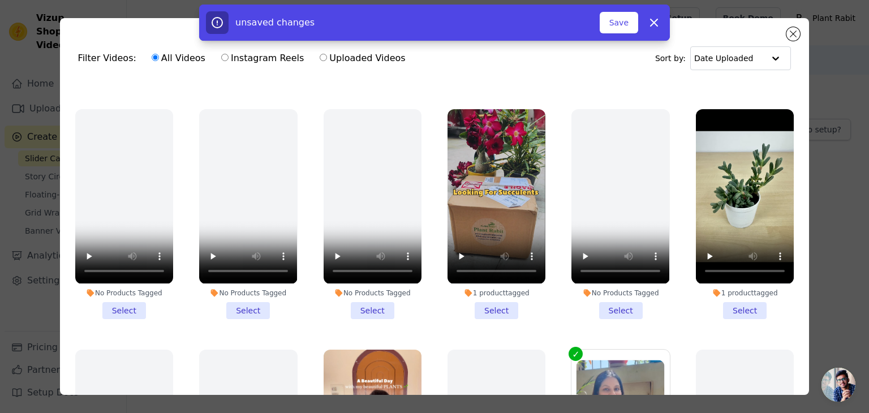
scroll to position [215, 0]
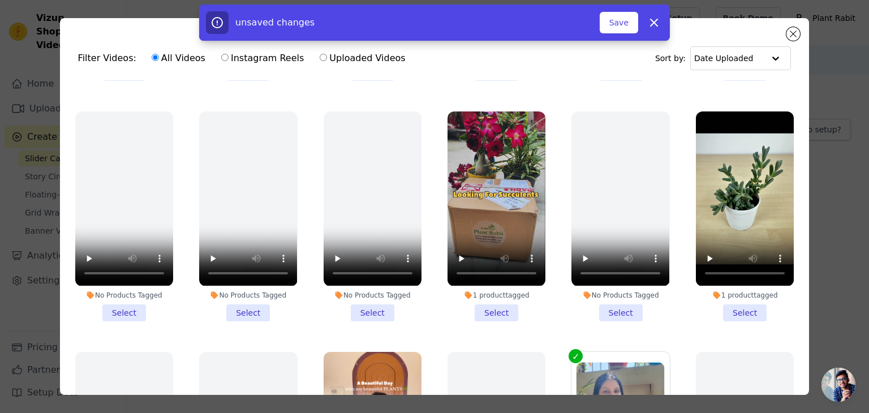
click at [498, 301] on li "1 product tagged Select" at bounding box center [497, 215] width 98 height 209
click at [0, 0] on input "1 product tagged Select" at bounding box center [0, 0] width 0 height 0
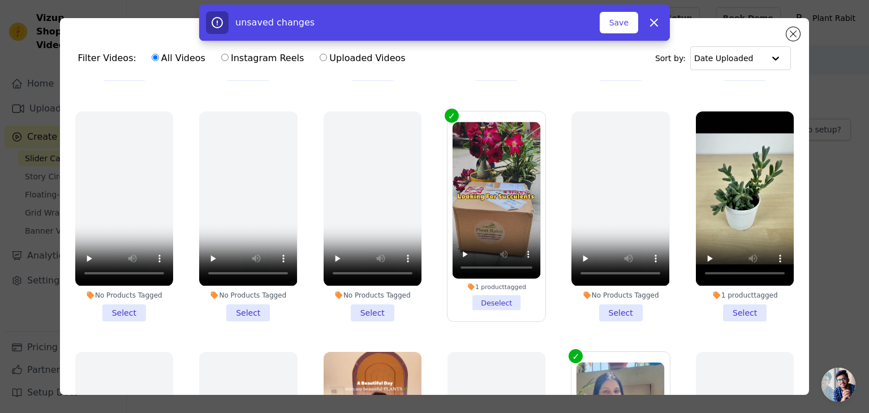
click at [727, 303] on li "1 product tagged Select" at bounding box center [745, 215] width 98 height 209
click at [0, 0] on input "1 product tagged Select" at bounding box center [0, 0] width 0 height 0
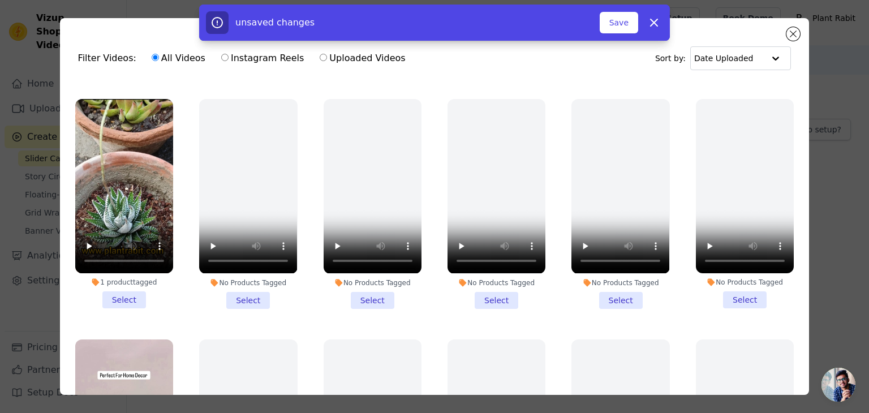
scroll to position [709, 0]
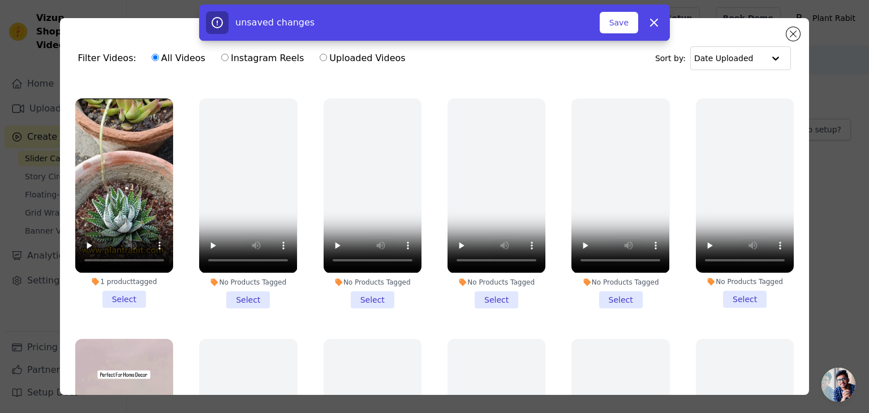
click at [123, 276] on li "1 product tagged Select" at bounding box center [124, 202] width 98 height 209
click at [0, 0] on input "1 product tagged Select" at bounding box center [0, 0] width 0 height 0
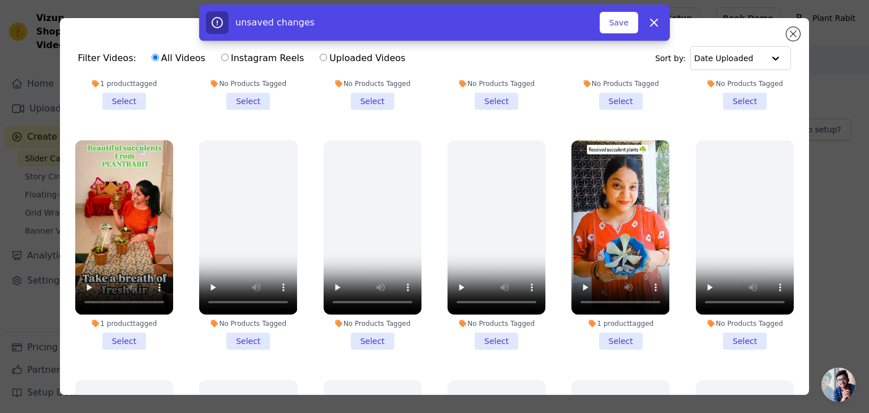
scroll to position [1148, 0]
click at [611, 317] on li "1 product tagged Select" at bounding box center [621, 244] width 98 height 209
click at [0, 0] on input "1 product tagged Select" at bounding box center [0, 0] width 0 height 0
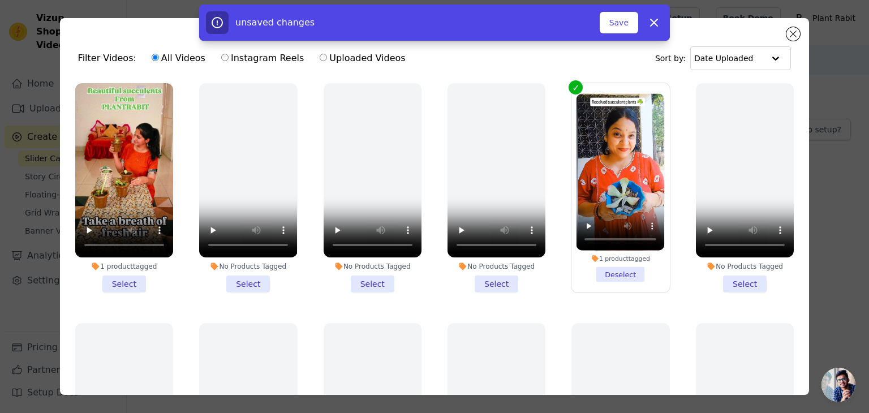
scroll to position [1204, 0]
click at [119, 255] on li "1 product tagged Select" at bounding box center [124, 187] width 98 height 209
click at [0, 0] on input "1 product tagged Select" at bounding box center [0, 0] width 0 height 0
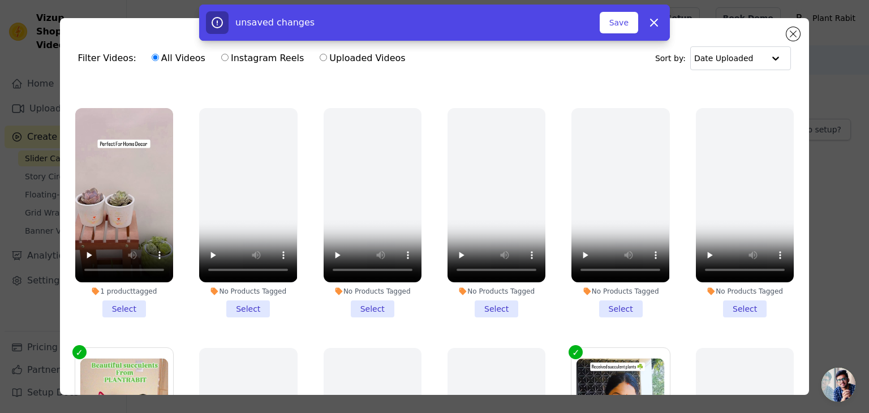
scroll to position [941, 0]
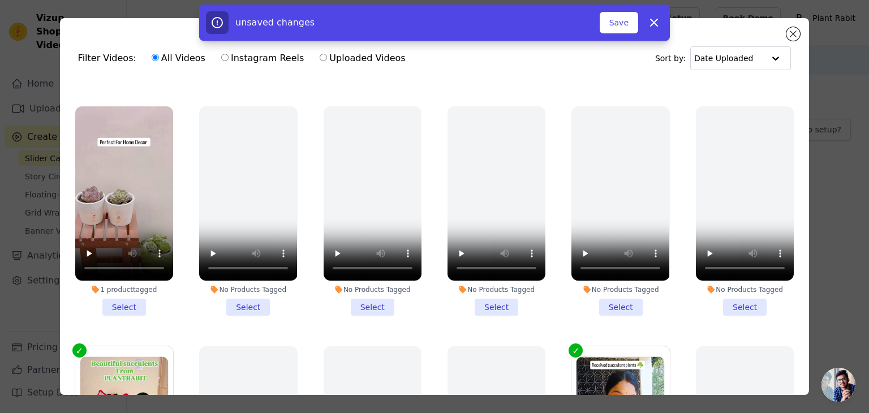
click at [115, 286] on li "1 product tagged Select" at bounding box center [124, 210] width 98 height 209
click at [0, 0] on input "1 product tagged Select" at bounding box center [0, 0] width 0 height 0
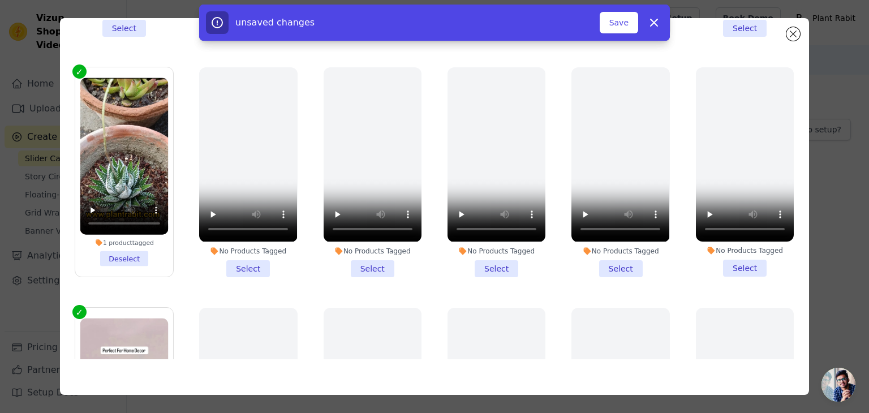
scroll to position [642, 0]
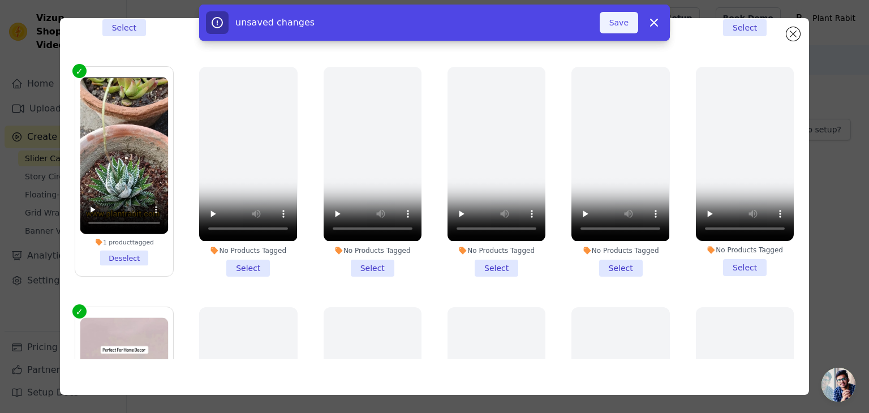
click at [621, 19] on button "Save" at bounding box center [619, 23] width 38 height 22
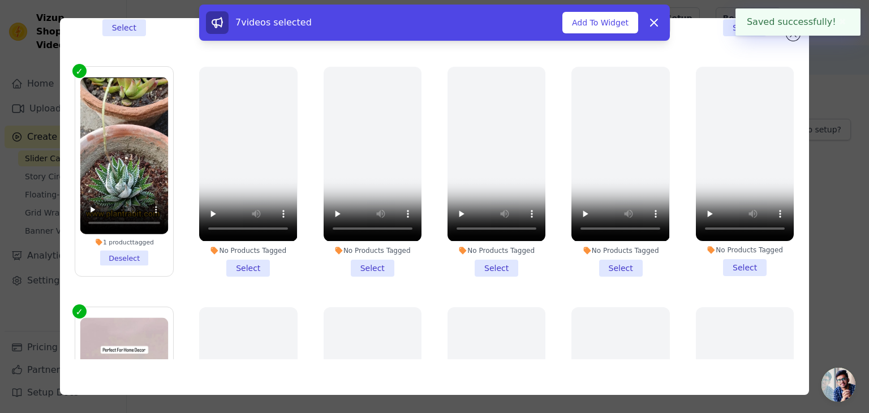
click at [838, 193] on div "Filter Videos: All Videos Instagram Reels Uploaded Videos Sort by: Date Uploade…" at bounding box center [434, 206] width 833 height 413
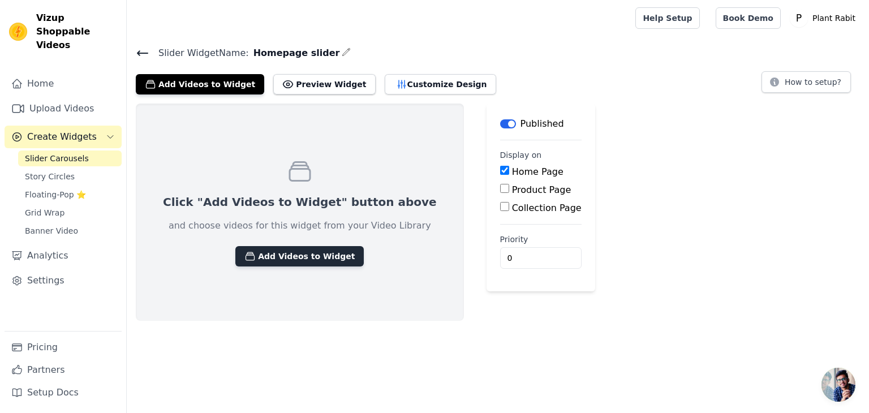
click at [290, 260] on button "Add Videos to Widget" at bounding box center [299, 256] width 128 height 20
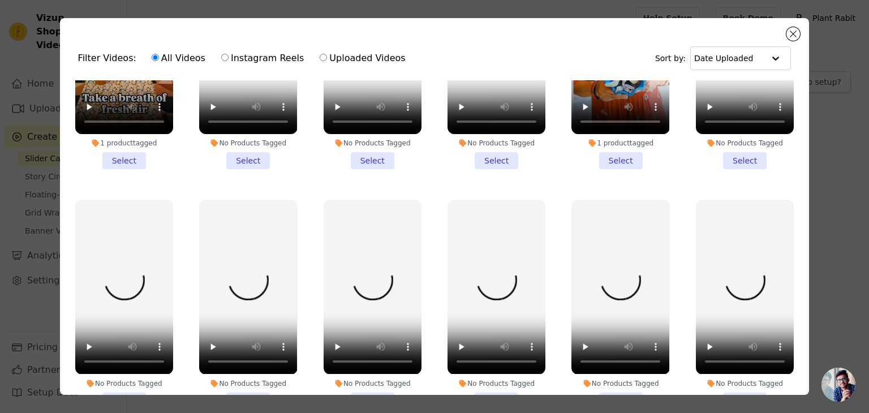
scroll to position [1328, 0]
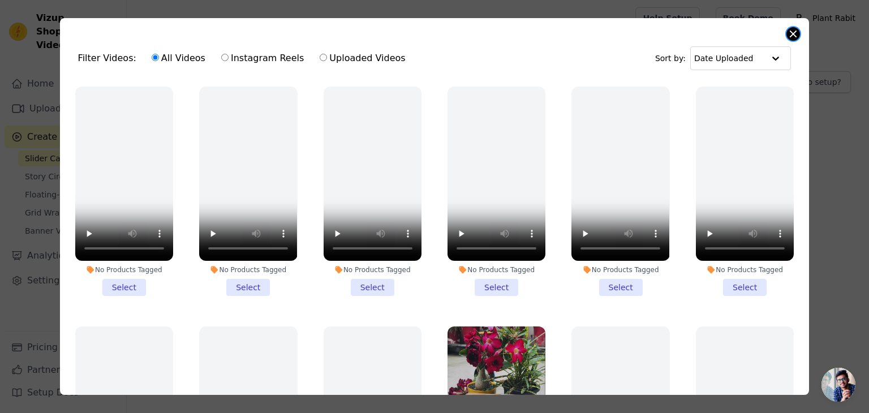
click at [797, 32] on button "Close modal" at bounding box center [794, 34] width 14 height 14
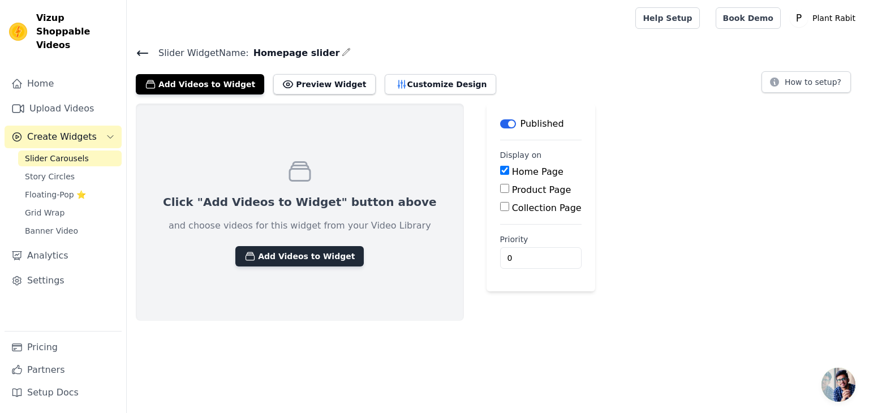
click at [273, 263] on button "Add Videos to Widget" at bounding box center [299, 256] width 128 height 20
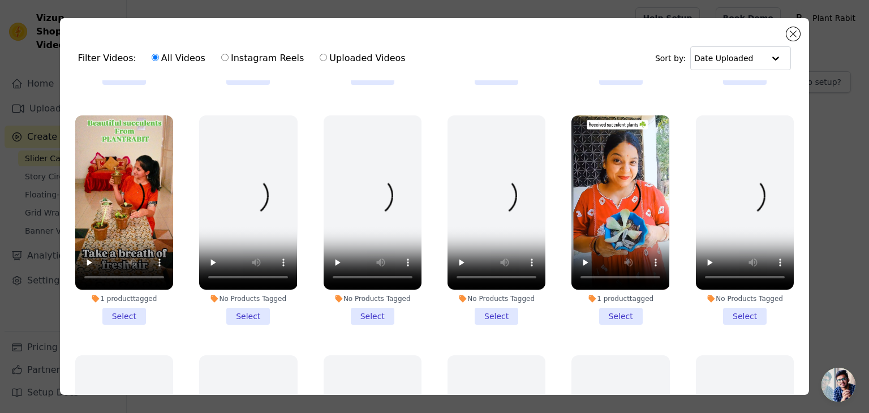
scroll to position [1160, 0]
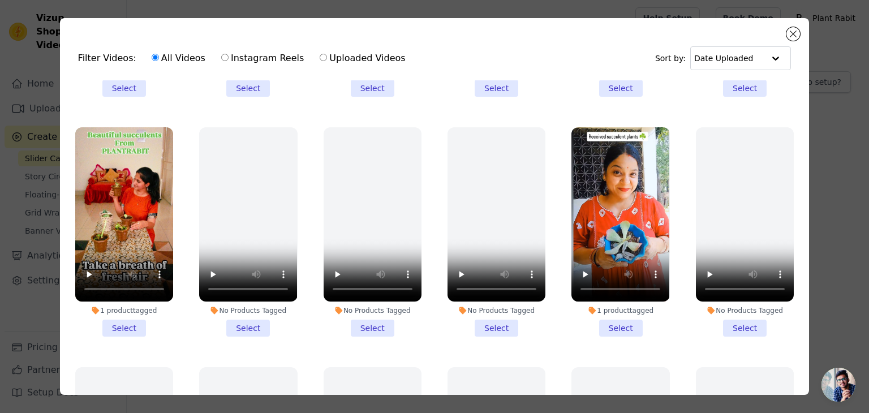
click at [609, 295] on li "1 product tagged Select" at bounding box center [621, 231] width 98 height 209
click at [0, 0] on input "1 product tagged Select" at bounding box center [0, 0] width 0 height 0
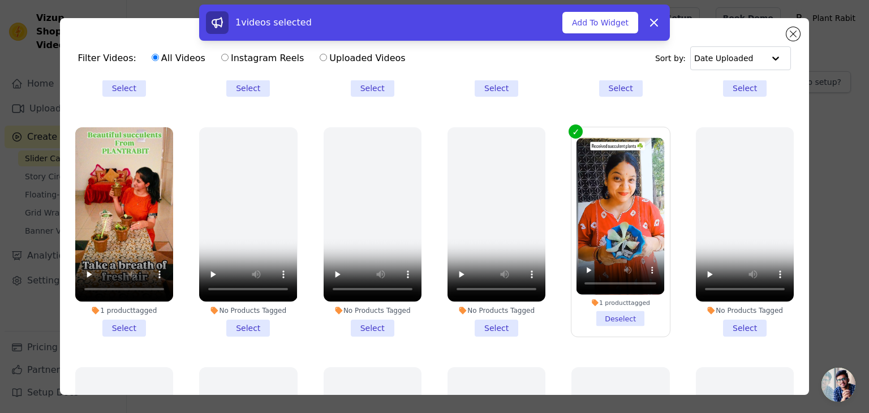
click at [119, 303] on li "1 product tagged Select" at bounding box center [124, 231] width 98 height 209
click at [0, 0] on input "1 product tagged Select" at bounding box center [0, 0] width 0 height 0
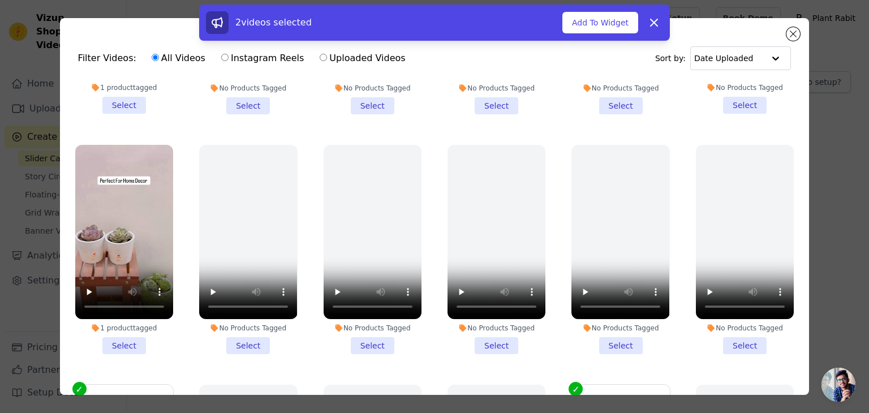
scroll to position [904, 0]
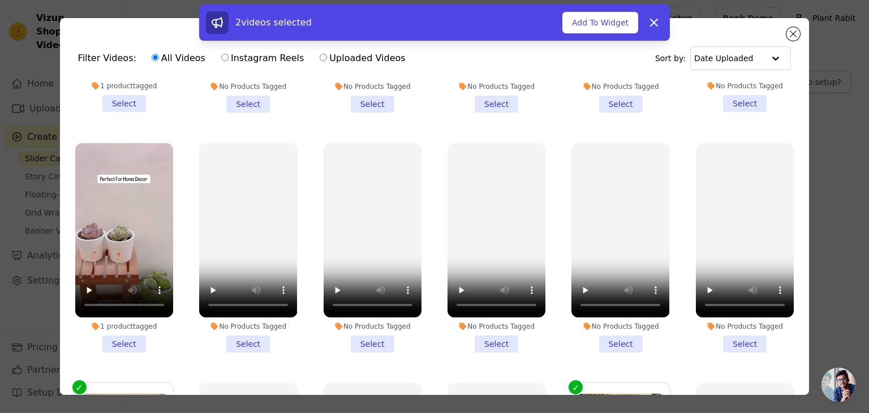
click at [129, 324] on li "1 product tagged Select" at bounding box center [124, 247] width 98 height 209
click at [0, 0] on input "1 product tagged Select" at bounding box center [0, 0] width 0 height 0
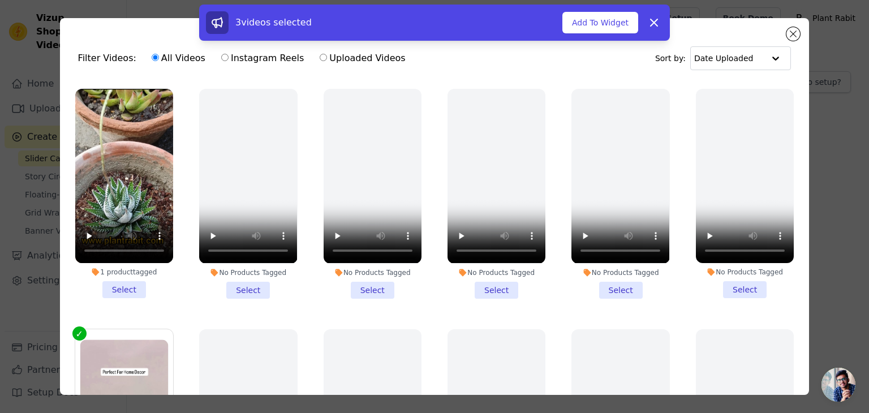
scroll to position [707, 0]
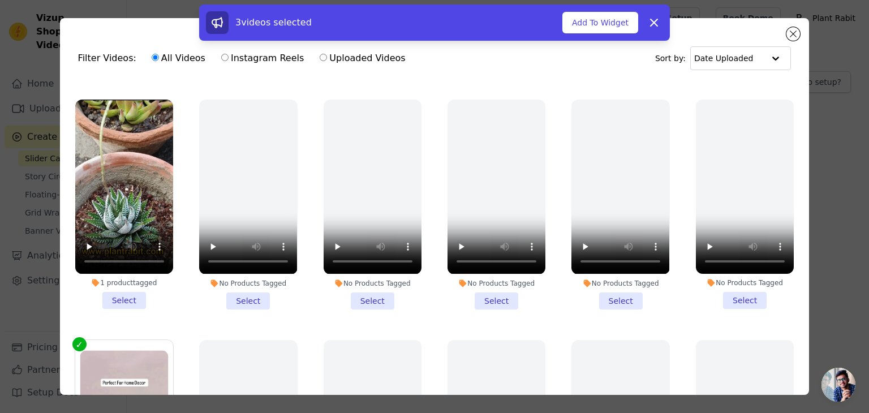
click at [492, 280] on li "No Products Tagged Select" at bounding box center [497, 204] width 98 height 209
click at [0, 0] on input "No Products Tagged Select" at bounding box center [0, 0] width 0 height 0
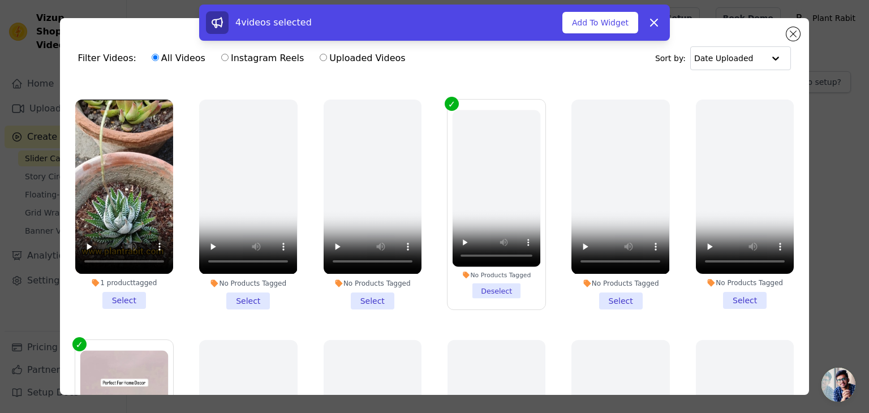
click at [492, 277] on li "No Products Tagged Deselect" at bounding box center [497, 204] width 88 height 188
click at [0, 0] on input "No Products Tagged Deselect" at bounding box center [0, 0] width 0 height 0
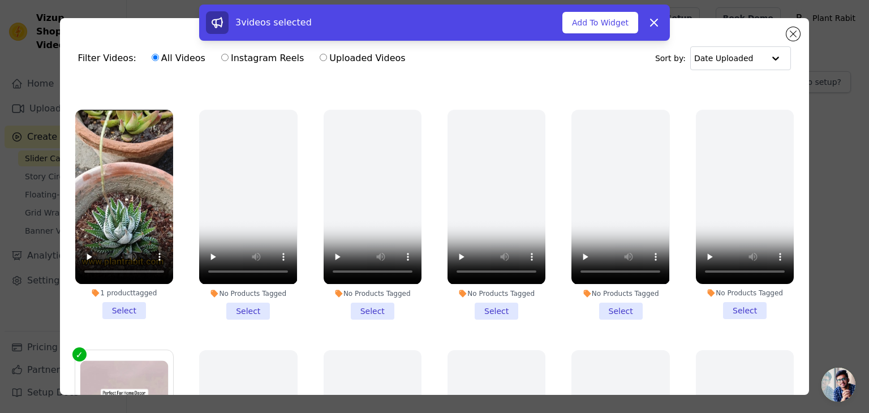
scroll to position [701, 0]
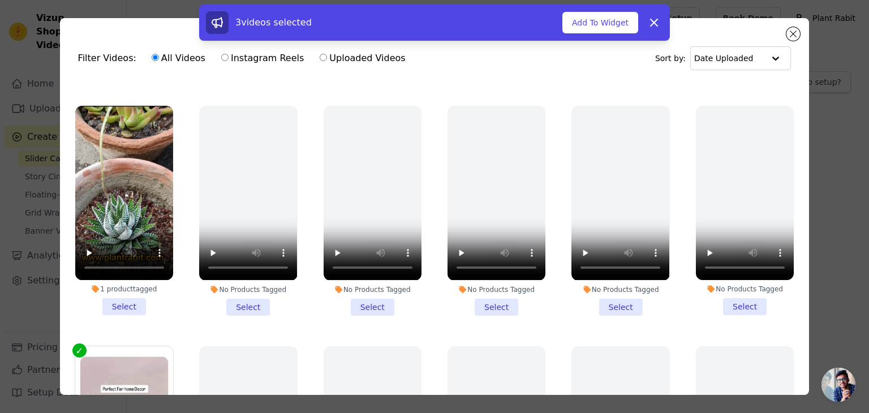
click at [120, 286] on li "1 product tagged Select" at bounding box center [124, 210] width 98 height 209
click at [0, 0] on input "1 product tagged Select" at bounding box center [0, 0] width 0 height 0
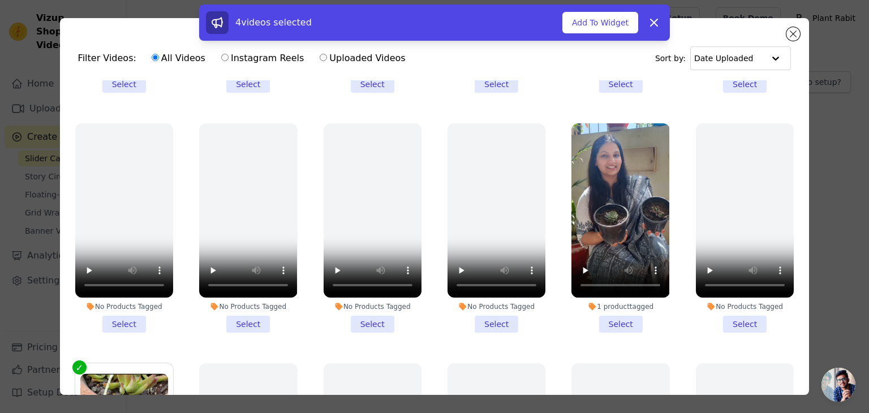
scroll to position [441, 0]
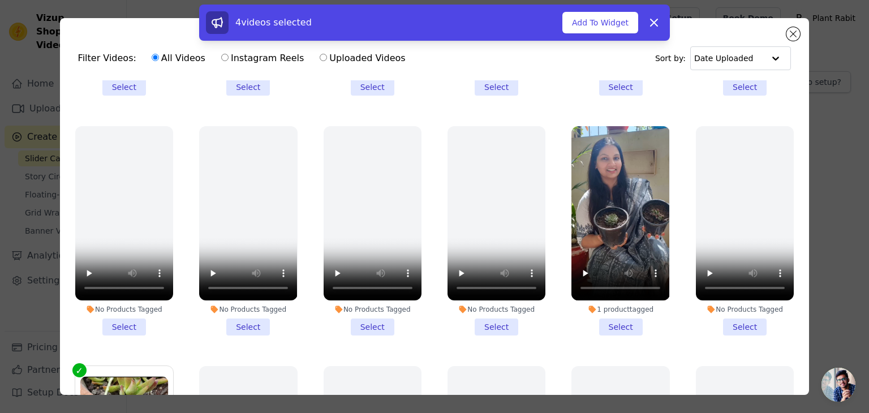
click at [616, 317] on li "1 product tagged Select" at bounding box center [621, 230] width 98 height 209
click at [0, 0] on input "1 product tagged Select" at bounding box center [0, 0] width 0 height 0
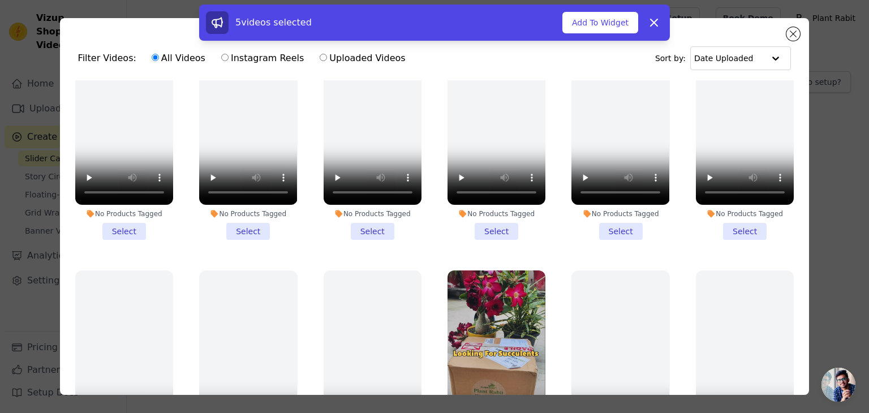
scroll to position [0, 0]
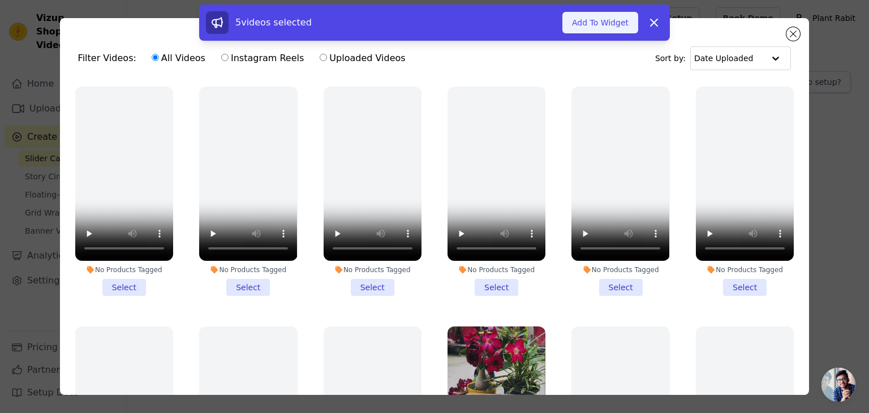
click at [585, 21] on button "Add To Widget" at bounding box center [601, 23] width 76 height 22
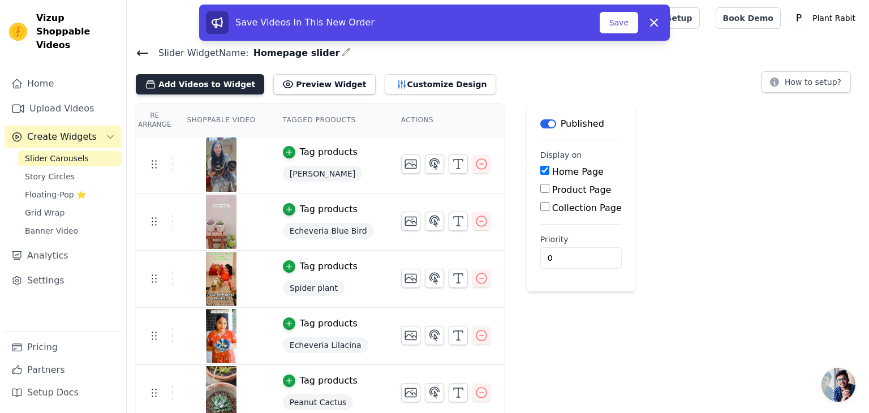
click at [208, 86] on button "Add Videos to Widget" at bounding box center [200, 84] width 128 height 20
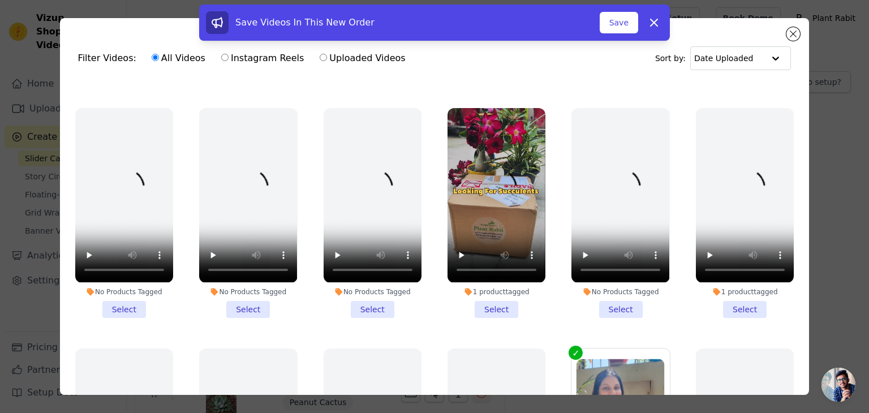
scroll to position [223, 0]
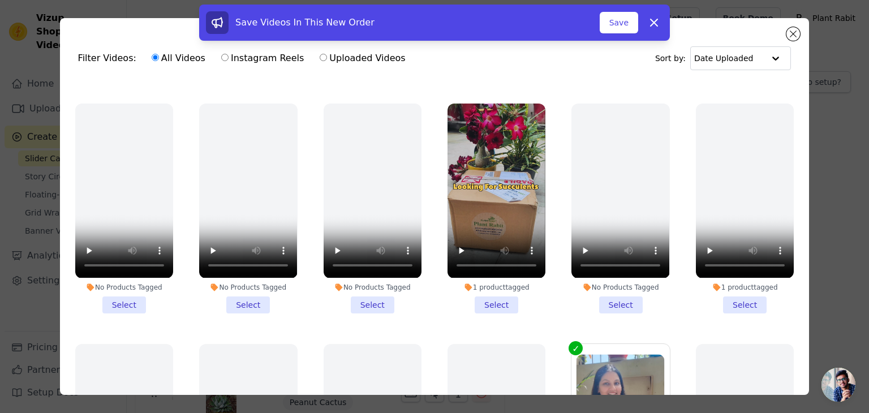
click at [503, 297] on li "1 product tagged Select" at bounding box center [497, 208] width 98 height 209
click at [0, 0] on input "1 product tagged Select" at bounding box center [0, 0] width 0 height 0
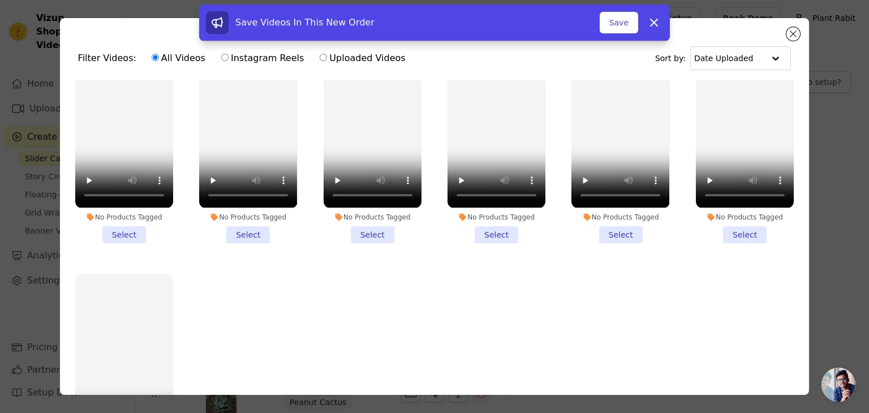
scroll to position [1516, 0]
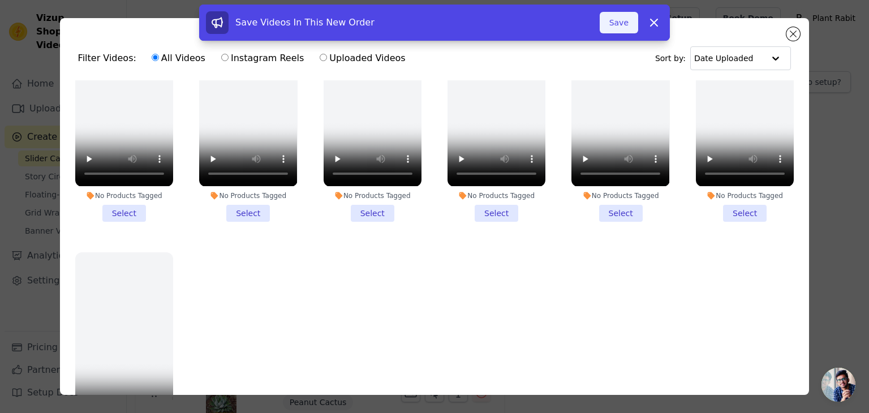
click at [618, 24] on button "Save" at bounding box center [619, 23] width 38 height 22
click at [602, 16] on button "Add To Widget" at bounding box center [601, 23] width 76 height 22
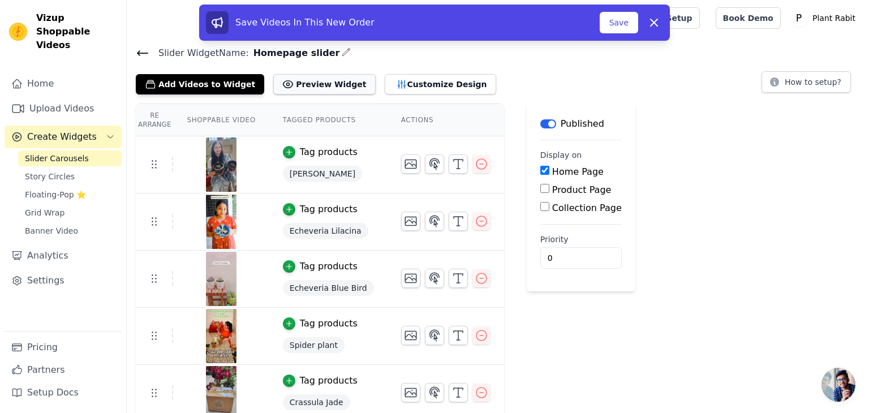
click at [306, 84] on button "Preview Widget" at bounding box center [324, 84] width 102 height 20
click at [385, 89] on button "Customize Design" at bounding box center [440, 84] width 111 height 20
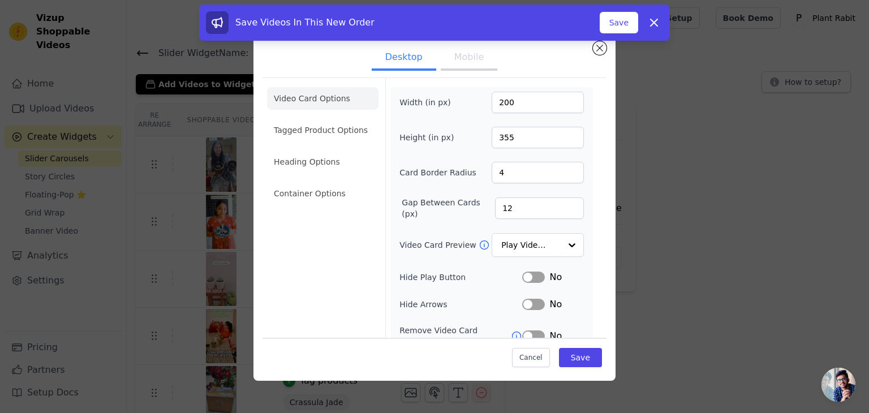
click at [455, 61] on button "Mobile" at bounding box center [469, 58] width 57 height 25
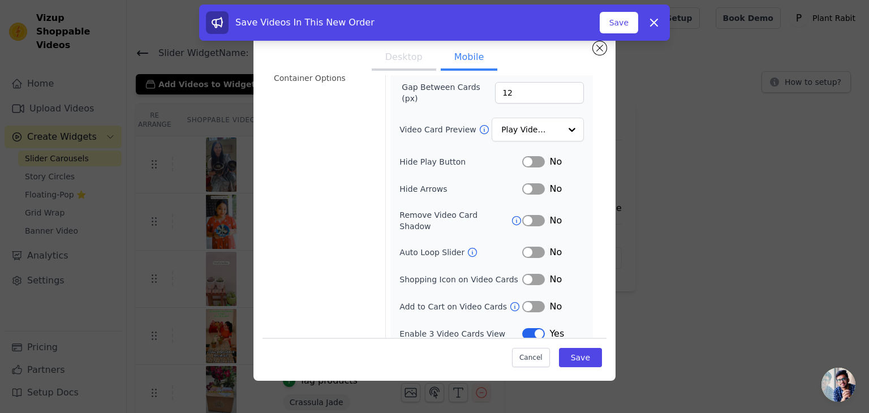
click at [533, 301] on button "Label" at bounding box center [533, 306] width 23 height 11
click at [532, 274] on button "Label" at bounding box center [533, 279] width 23 height 11
click at [530, 247] on button "Label" at bounding box center [533, 252] width 23 height 11
click at [523, 247] on button "Label" at bounding box center [533, 252] width 23 height 11
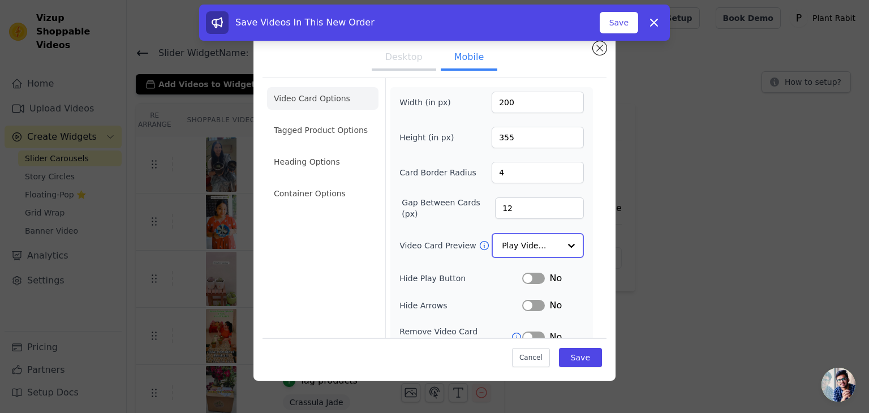
click at [525, 244] on input "Video Card Preview" at bounding box center [531, 245] width 58 height 23
click at [440, 227] on div "Width (in px) 200 Height (in px) 355 Card Border Radius 4 Gap Between Cards (px…" at bounding box center [492, 274] width 184 height 364
click at [403, 62] on button "Desktop" at bounding box center [404, 58] width 65 height 25
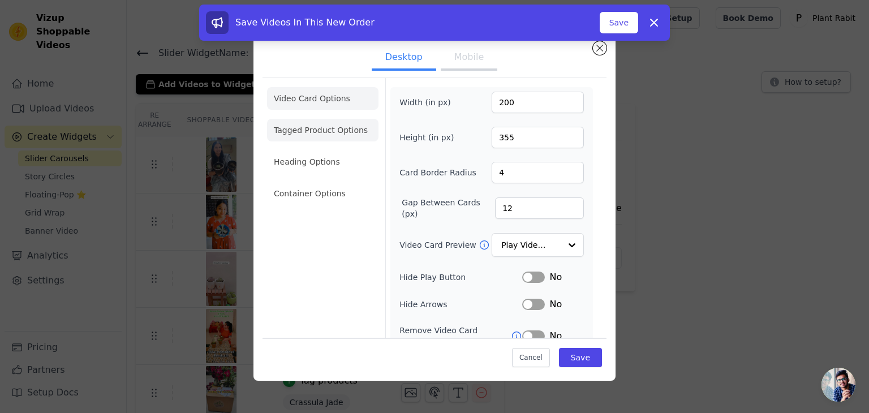
click at [323, 132] on li "Tagged Product Options" at bounding box center [322, 130] width 111 height 23
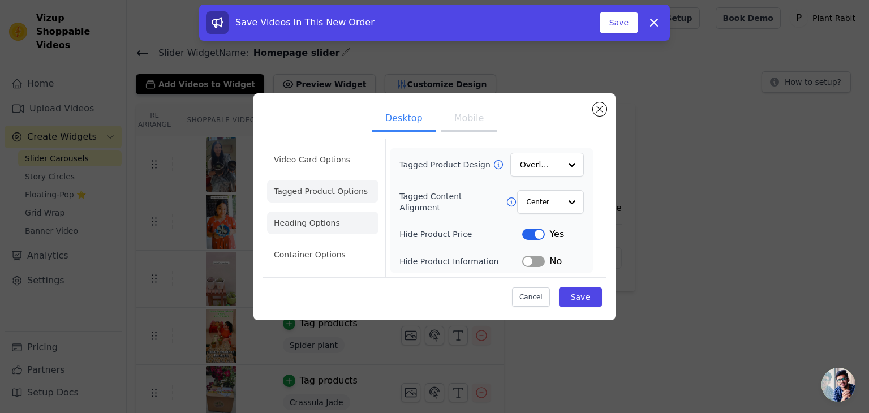
click at [320, 212] on li "Heading Options" at bounding box center [322, 223] width 111 height 23
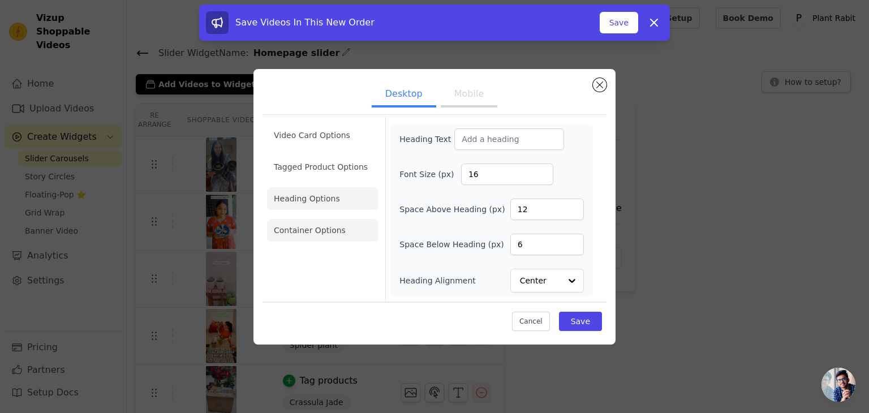
click at [323, 234] on li "Container Options" at bounding box center [322, 230] width 111 height 23
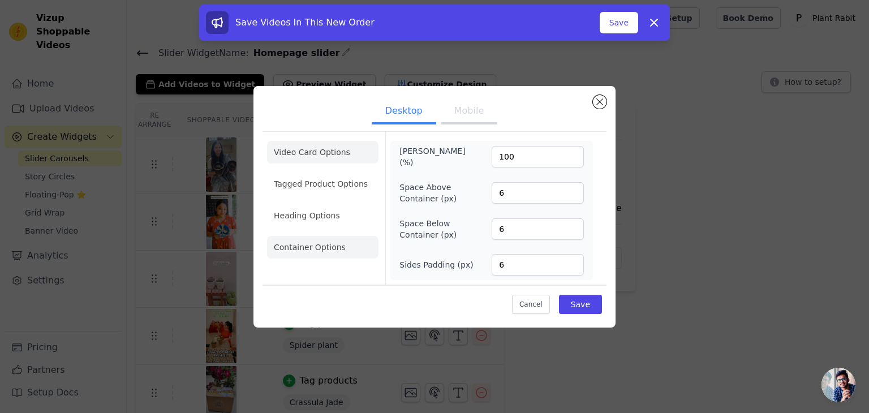
click at [316, 157] on li "Video Card Options" at bounding box center [322, 152] width 111 height 23
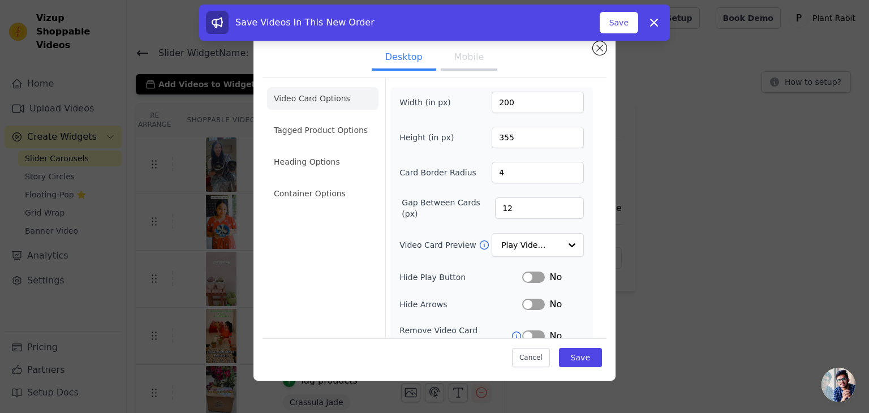
scroll to position [88, 0]
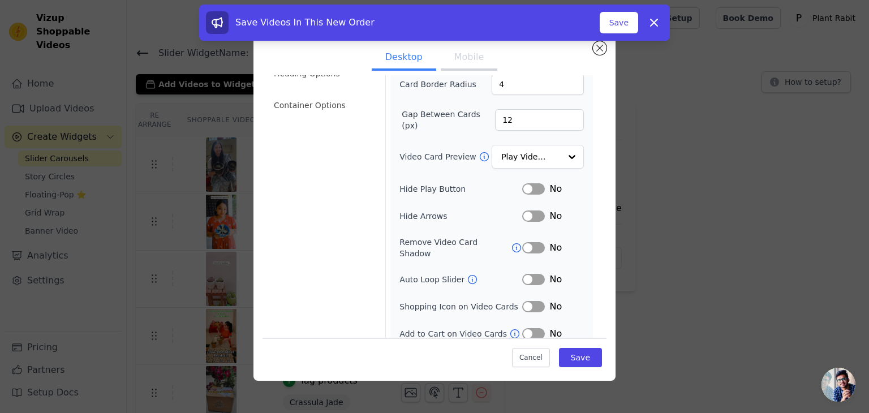
click at [530, 301] on button "Label" at bounding box center [533, 306] width 23 height 11
click at [531, 328] on button "Label" at bounding box center [533, 333] width 23 height 11
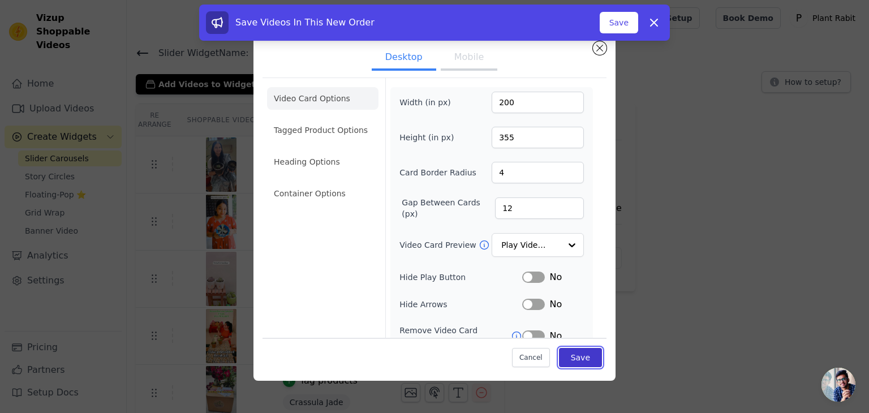
click at [569, 356] on button "Save" at bounding box center [580, 357] width 43 height 19
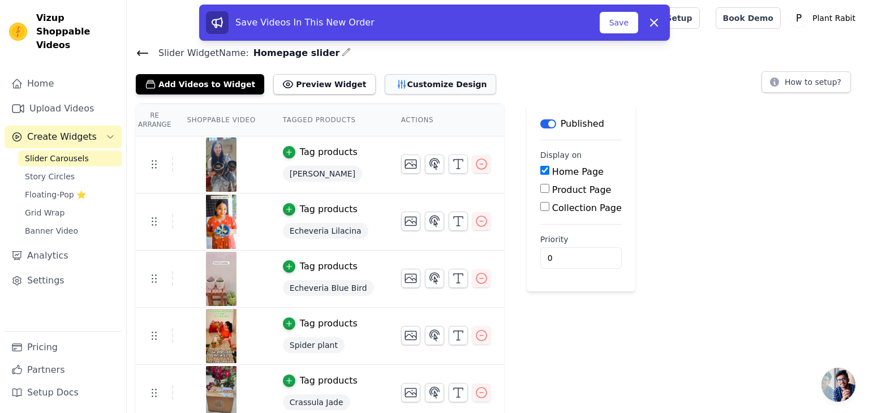
click at [389, 81] on button "Customize Design" at bounding box center [440, 84] width 111 height 20
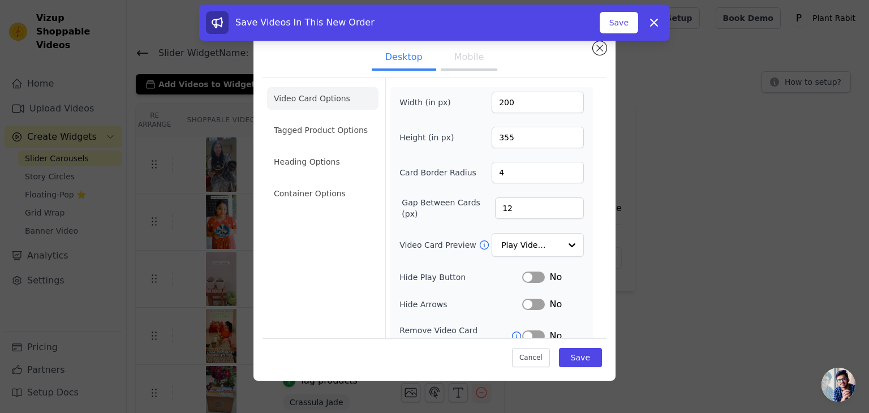
click at [450, 64] on button "Mobile" at bounding box center [469, 58] width 57 height 25
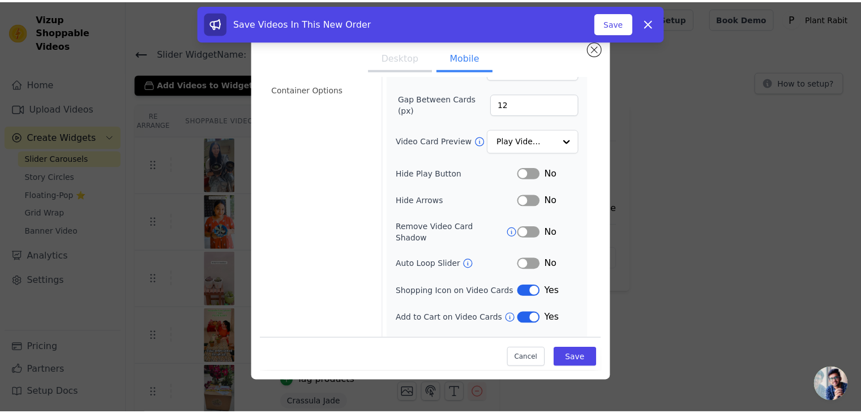
scroll to position [115, 0]
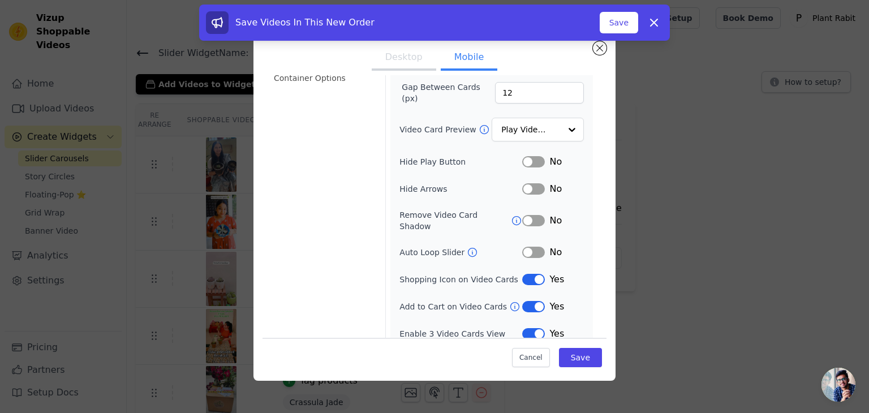
click at [523, 328] on button "Label" at bounding box center [533, 333] width 23 height 11
click at [559, 356] on button "Save" at bounding box center [580, 357] width 43 height 19
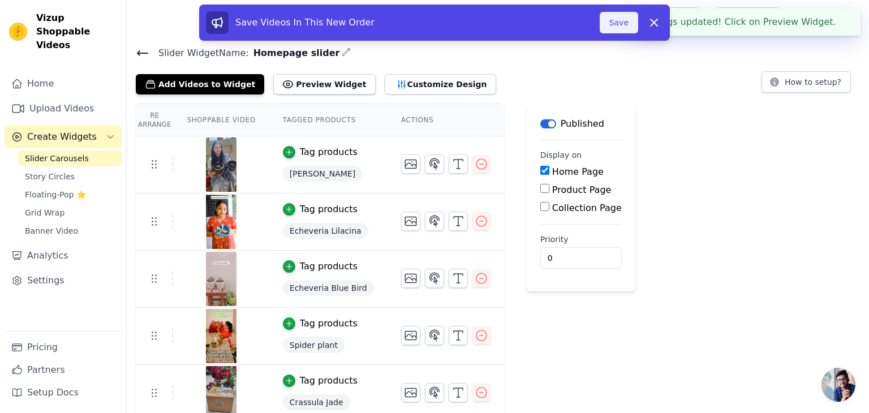
click at [620, 24] on button "Save" at bounding box center [619, 23] width 38 height 22
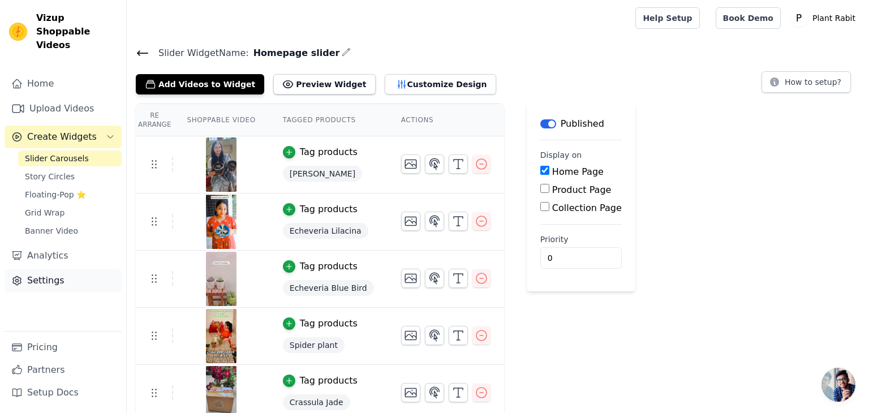
click at [54, 270] on link "Settings" at bounding box center [63, 280] width 117 height 23
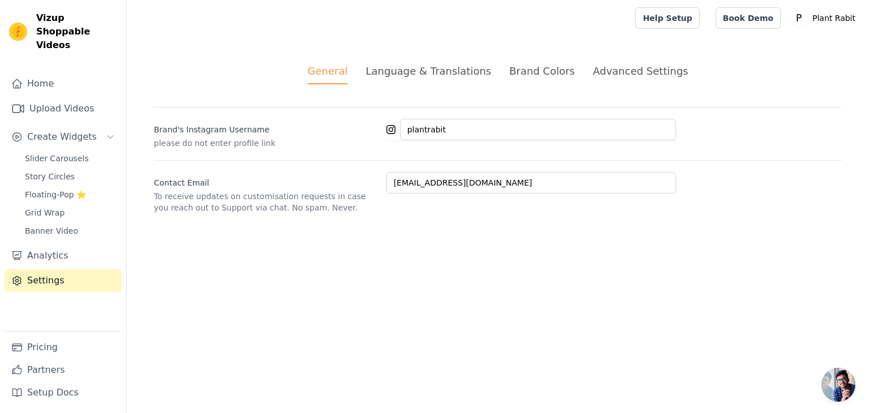
click at [550, 70] on div "Brand Colors" at bounding box center [542, 70] width 66 height 15
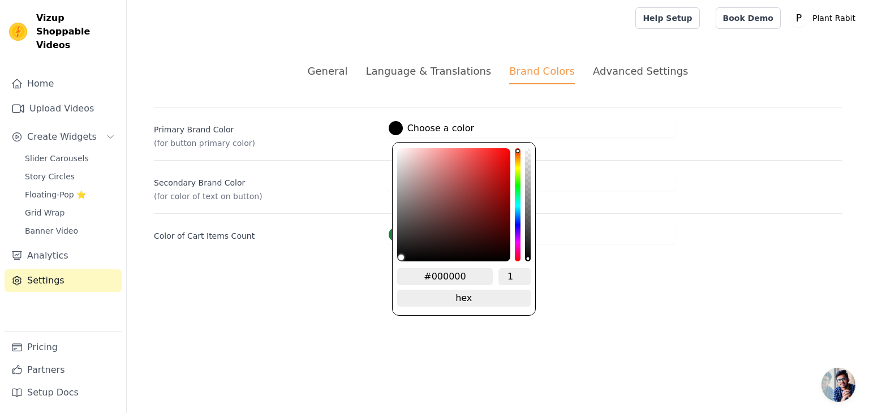
click at [397, 130] on div at bounding box center [396, 128] width 14 height 14
click at [453, 275] on input "#000000" at bounding box center [445, 276] width 96 height 17
paste input "E9EDEB"
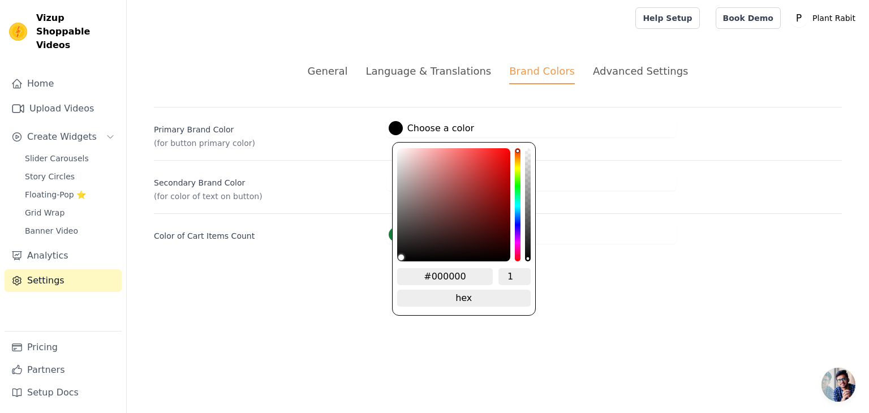
type input "#E9EDEB"
type input "#e9edeb"
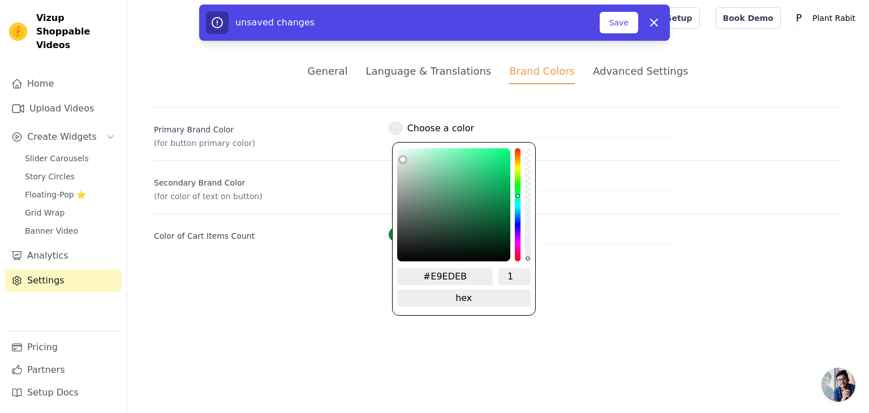
click at [455, 271] on input "#E9EDEB" at bounding box center [445, 276] width 96 height 17
paste input "214f38"
type input "#214f38"
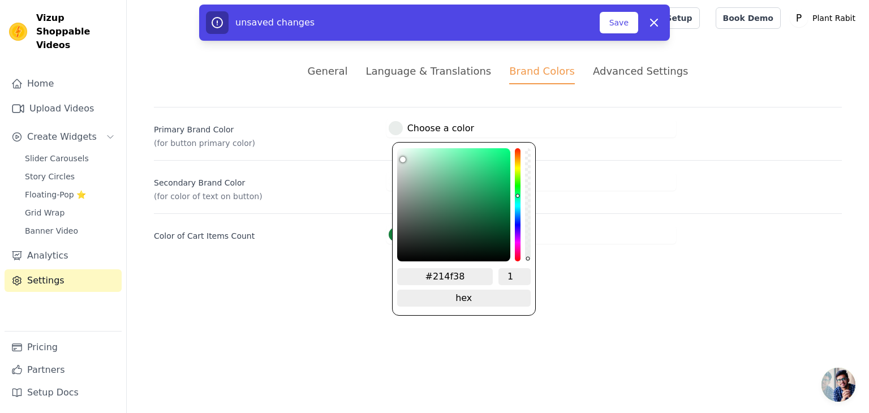
type input "#214f38"
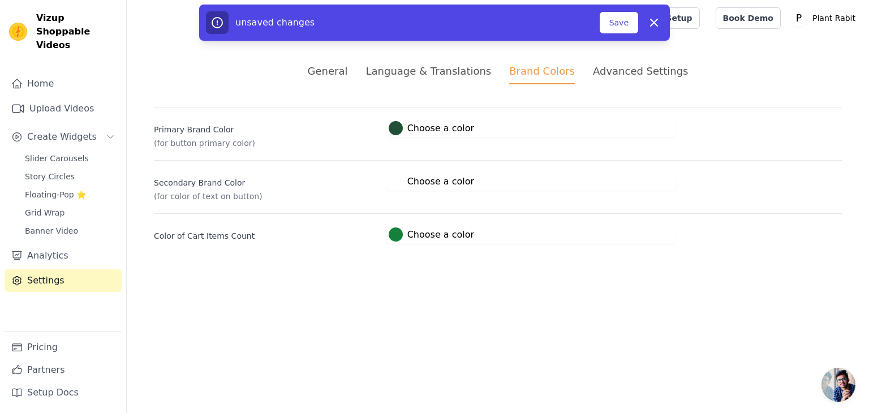
click at [646, 271] on html "Vizup Shoppable Videos Home Upload Videos Create Widgets Slider Carousels Story…" at bounding box center [434, 135] width 869 height 271
click at [615, 31] on button "Save" at bounding box center [619, 23] width 38 height 22
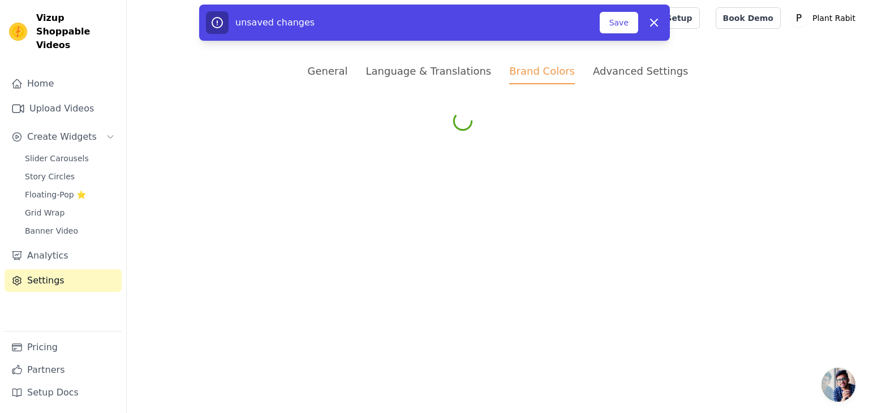
click at [611, 68] on div "Advanced Settings" at bounding box center [640, 70] width 95 height 15
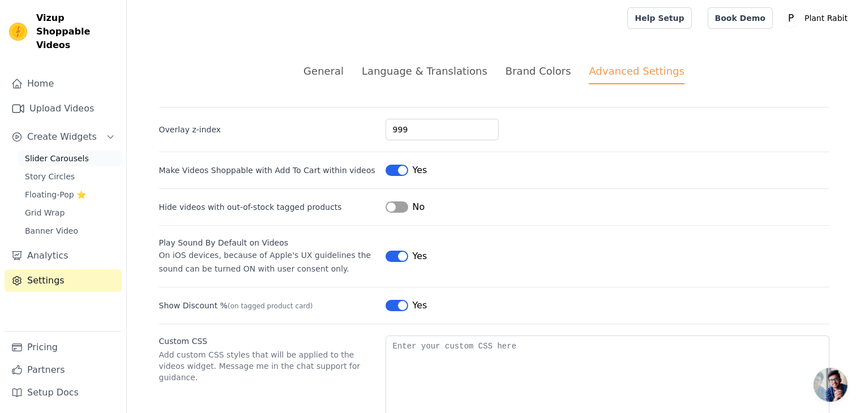
click at [78, 153] on span "Slider Carousels" at bounding box center [57, 158] width 64 height 11
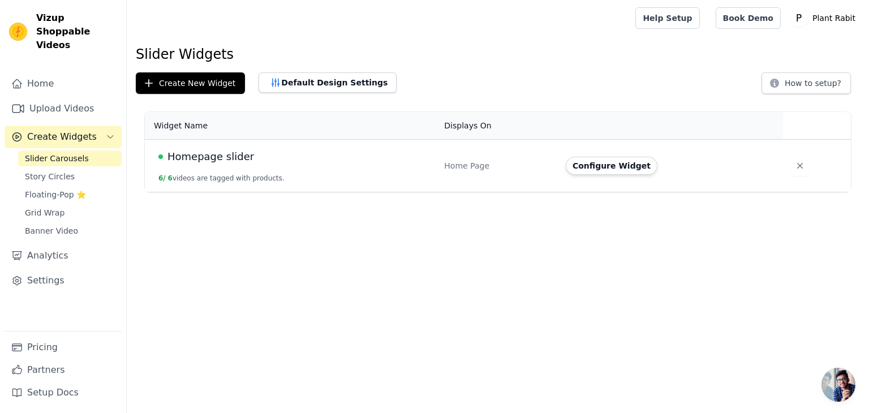
click at [196, 160] on span "Homepage slider" at bounding box center [211, 157] width 87 height 16
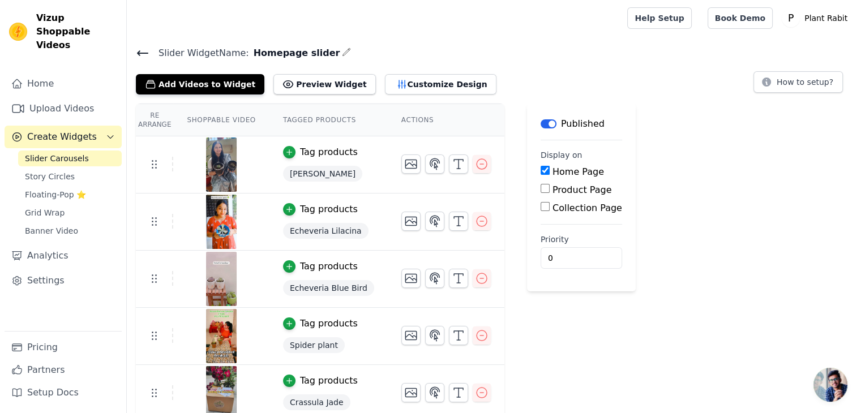
click at [540, 189] on input "Product Page" at bounding box center [544, 188] width 9 height 9
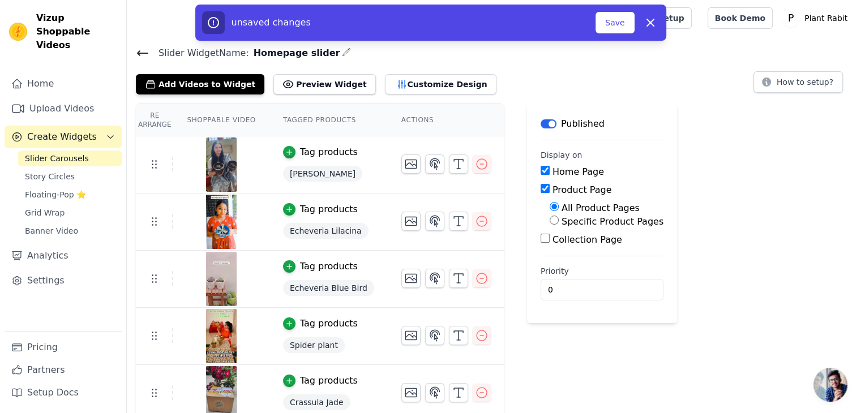
click at [540, 193] on div "Product Page" at bounding box center [601, 190] width 123 height 14
click at [540, 188] on input "Product Page" at bounding box center [544, 188] width 9 height 9
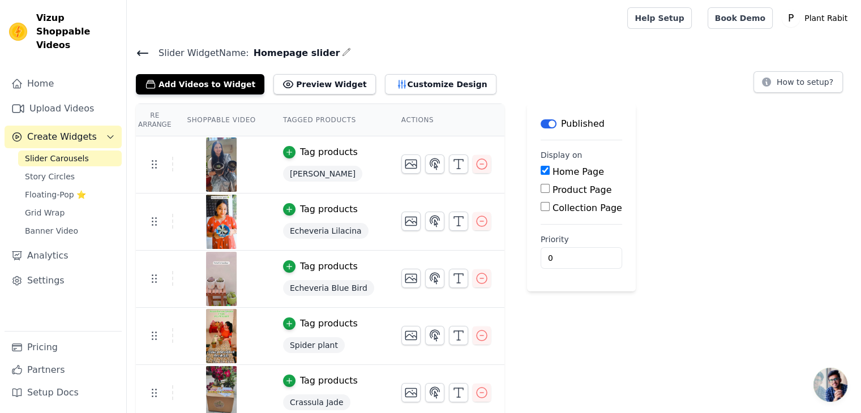
scroll to position [65, 0]
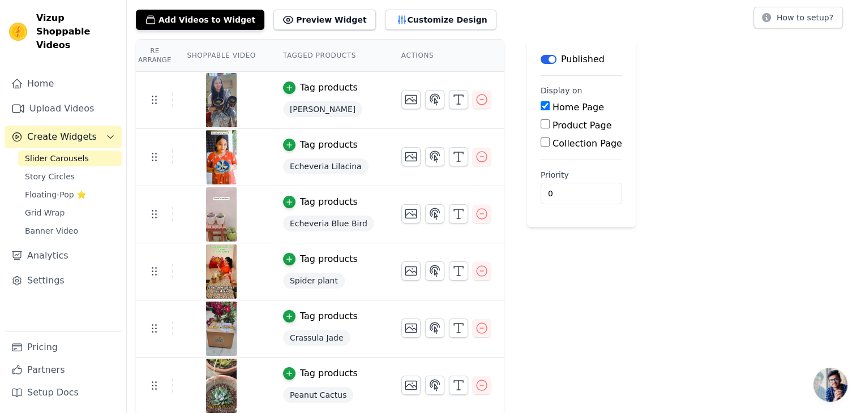
click at [540, 125] on input "Product Page" at bounding box center [544, 123] width 9 height 9
checkbox input "true"
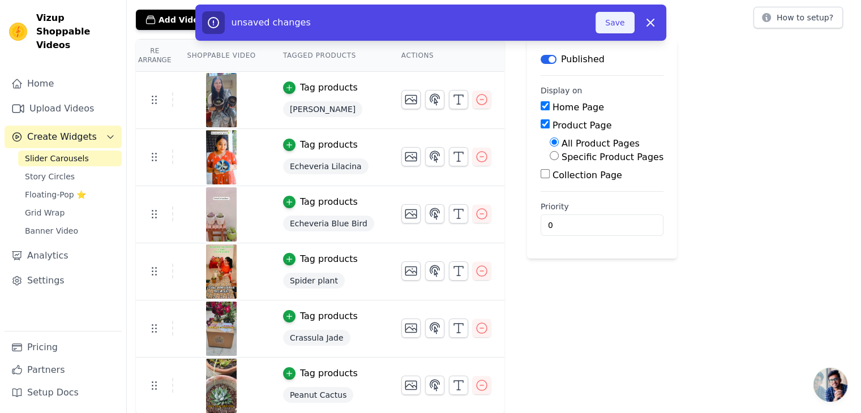
click at [617, 25] on button "Save" at bounding box center [614, 23] width 38 height 22
